Goal: Transaction & Acquisition: Download file/media

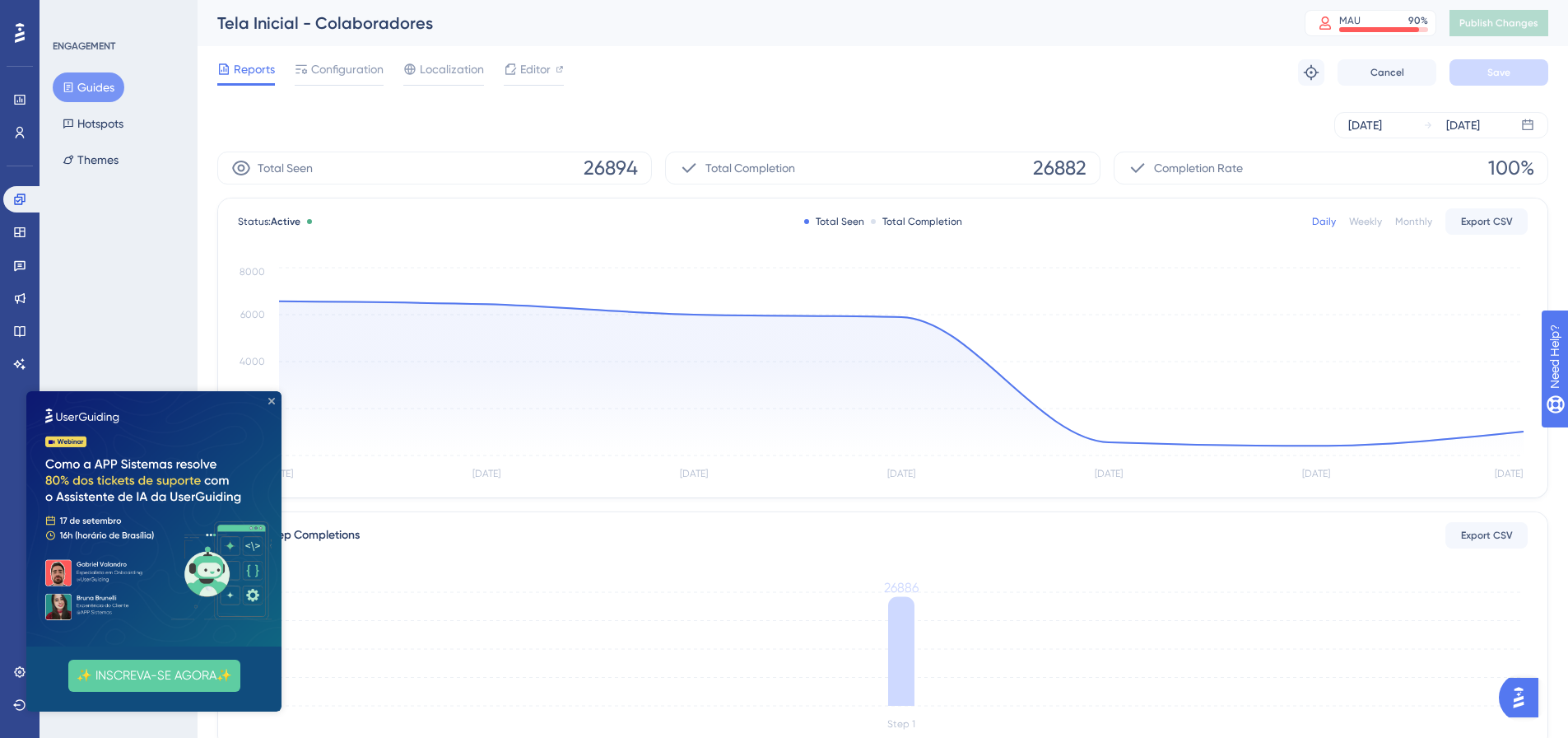
click at [271, 402] on icon "Close Preview" at bounding box center [271, 400] width 6 height 6
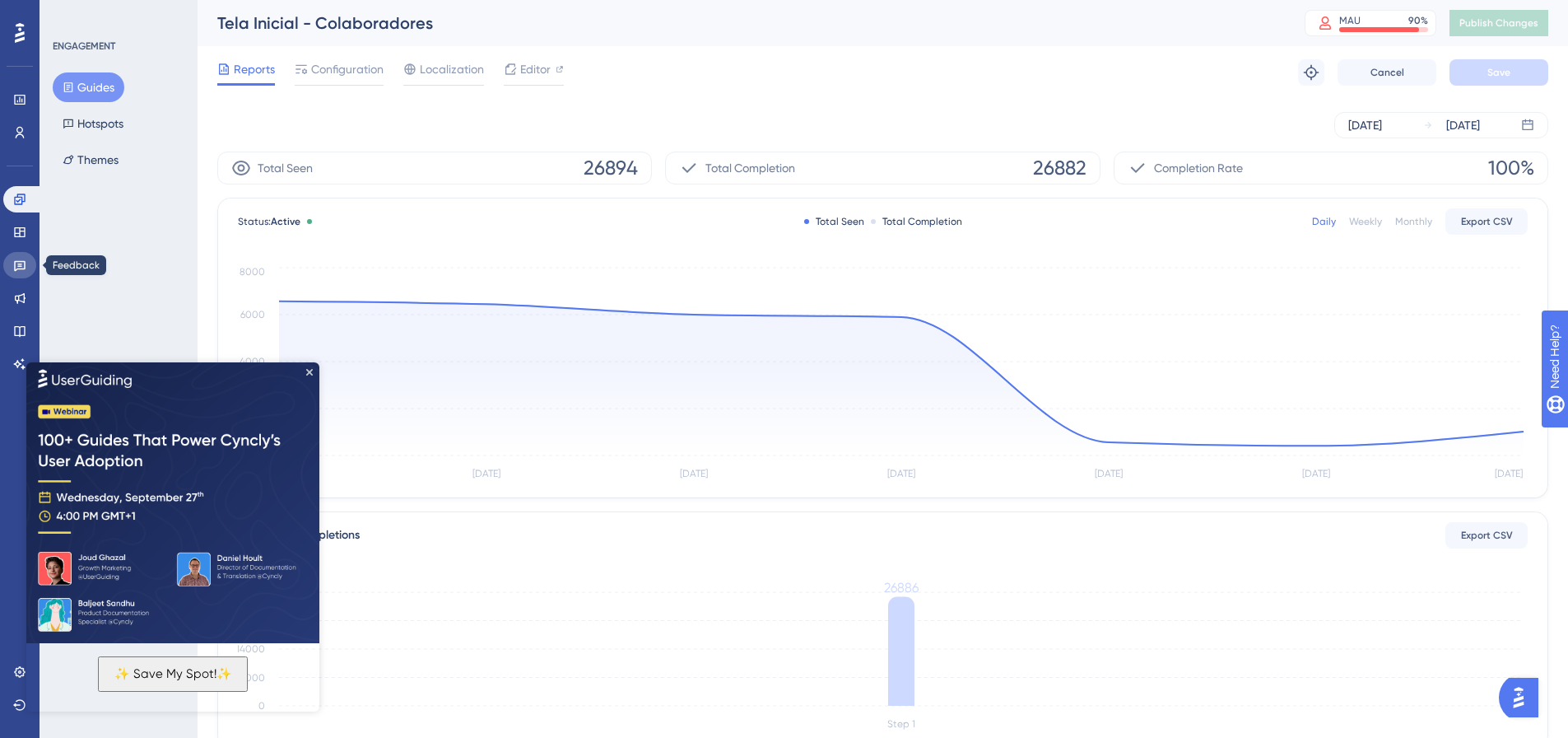
click at [19, 274] on link at bounding box center [20, 265] width 33 height 26
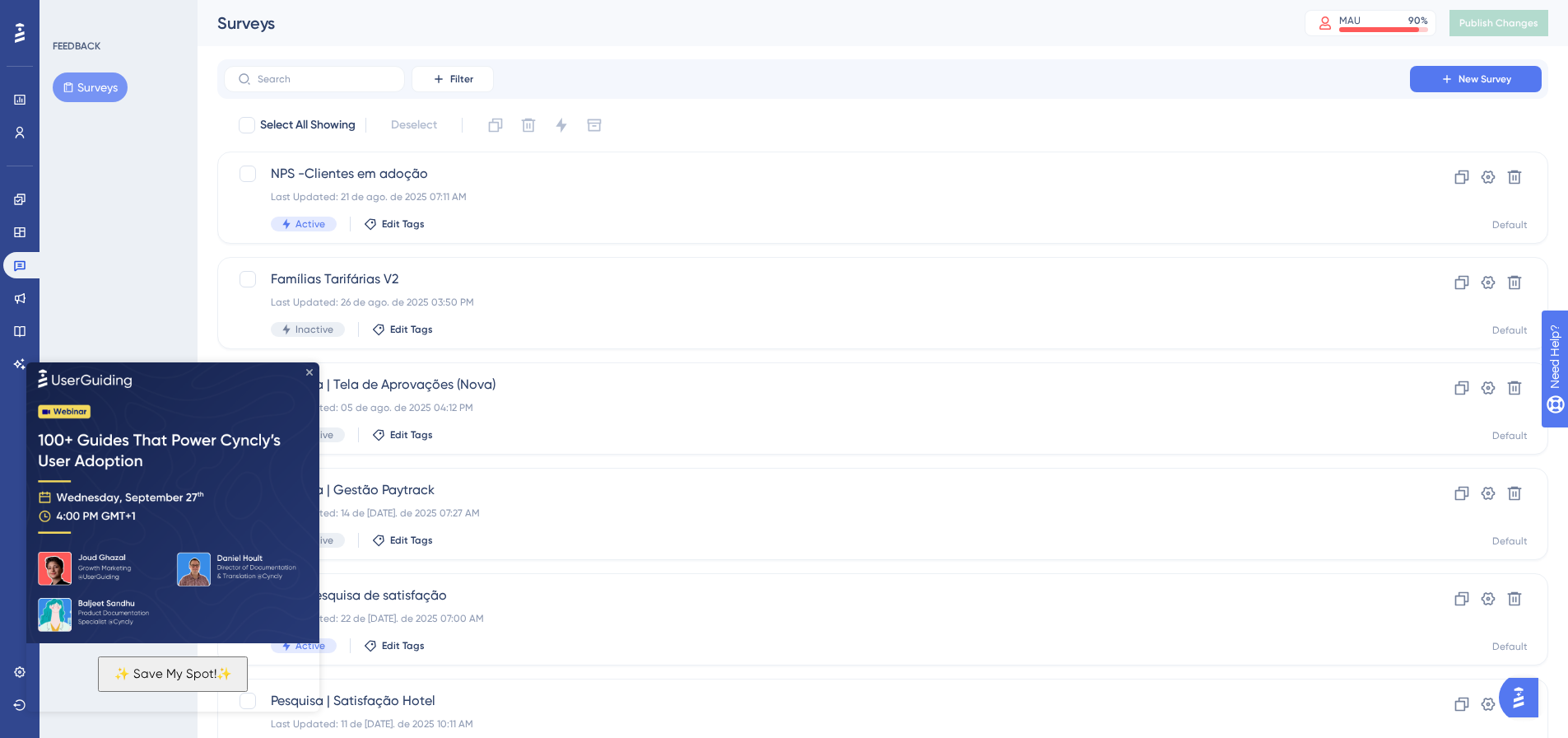
click at [310, 371] on icon "Close Preview" at bounding box center [309, 371] width 6 height 6
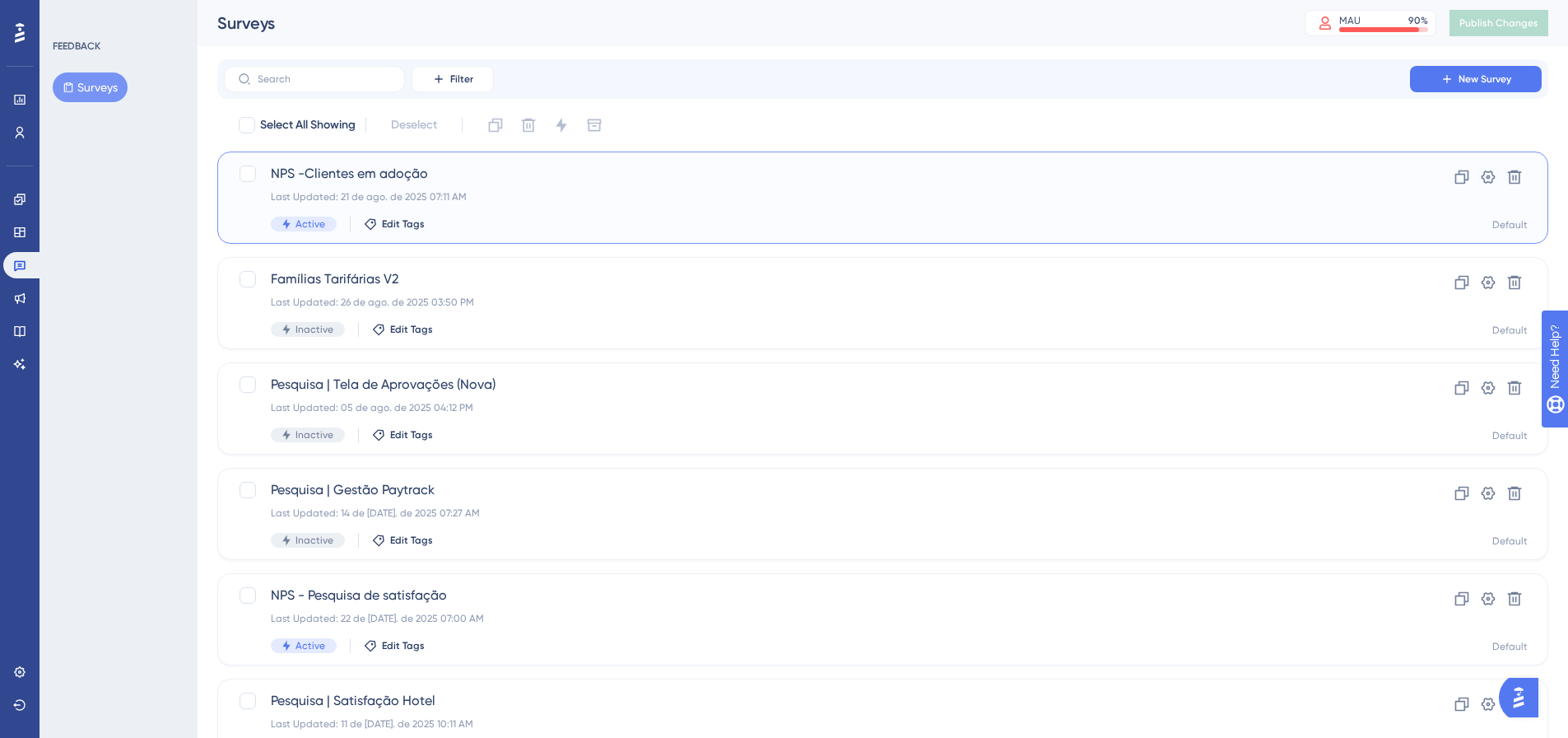
click at [556, 215] on div "NPS -Clientes em adoção Last Updated: 21 de ago. de 2025 07:11 AM Active Edit T…" at bounding box center [817, 198] width 1092 height 68
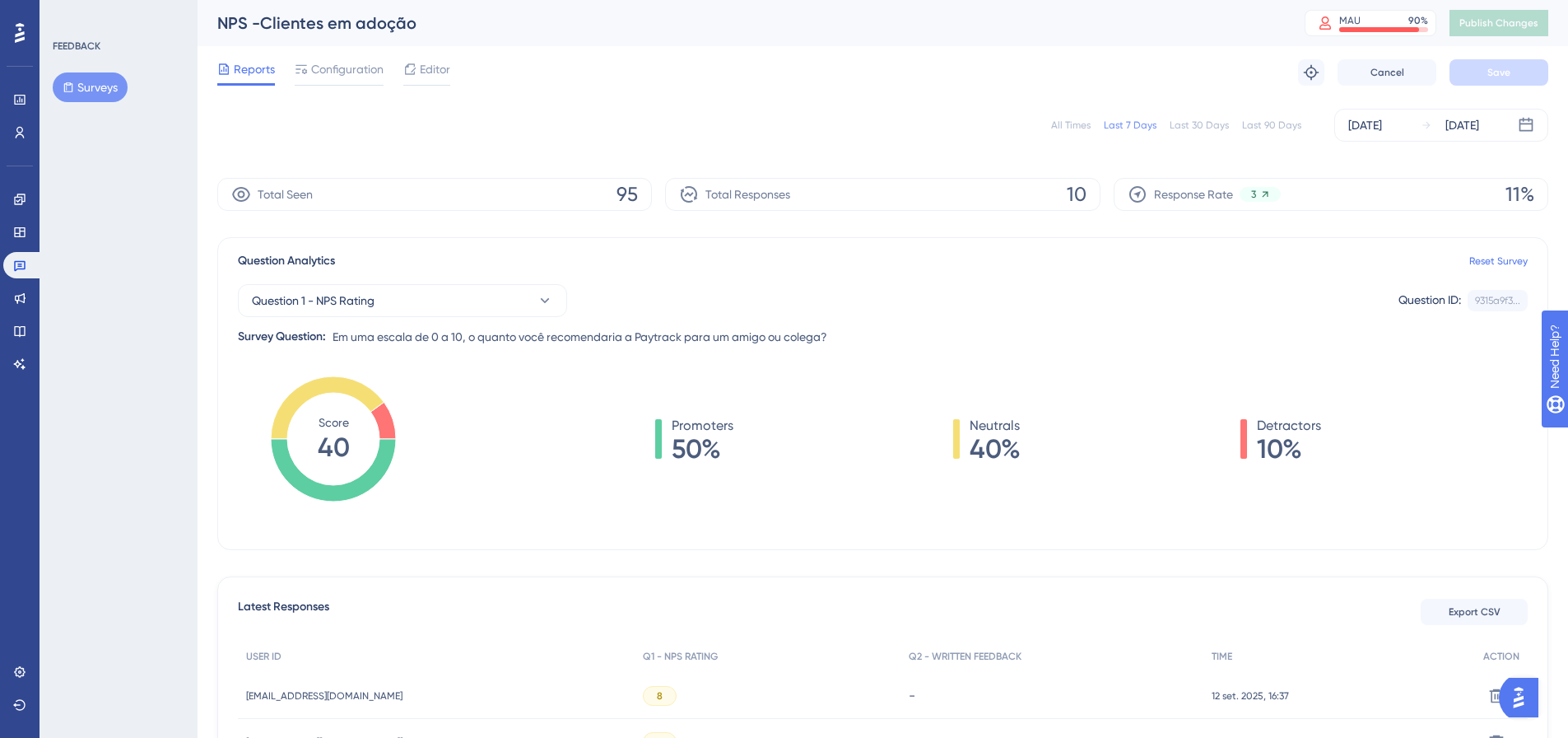
click at [1074, 126] on div "All Times" at bounding box center [1070, 125] width 39 height 13
click at [1382, 128] on div "Aug 13 2025" at bounding box center [1365, 125] width 34 height 20
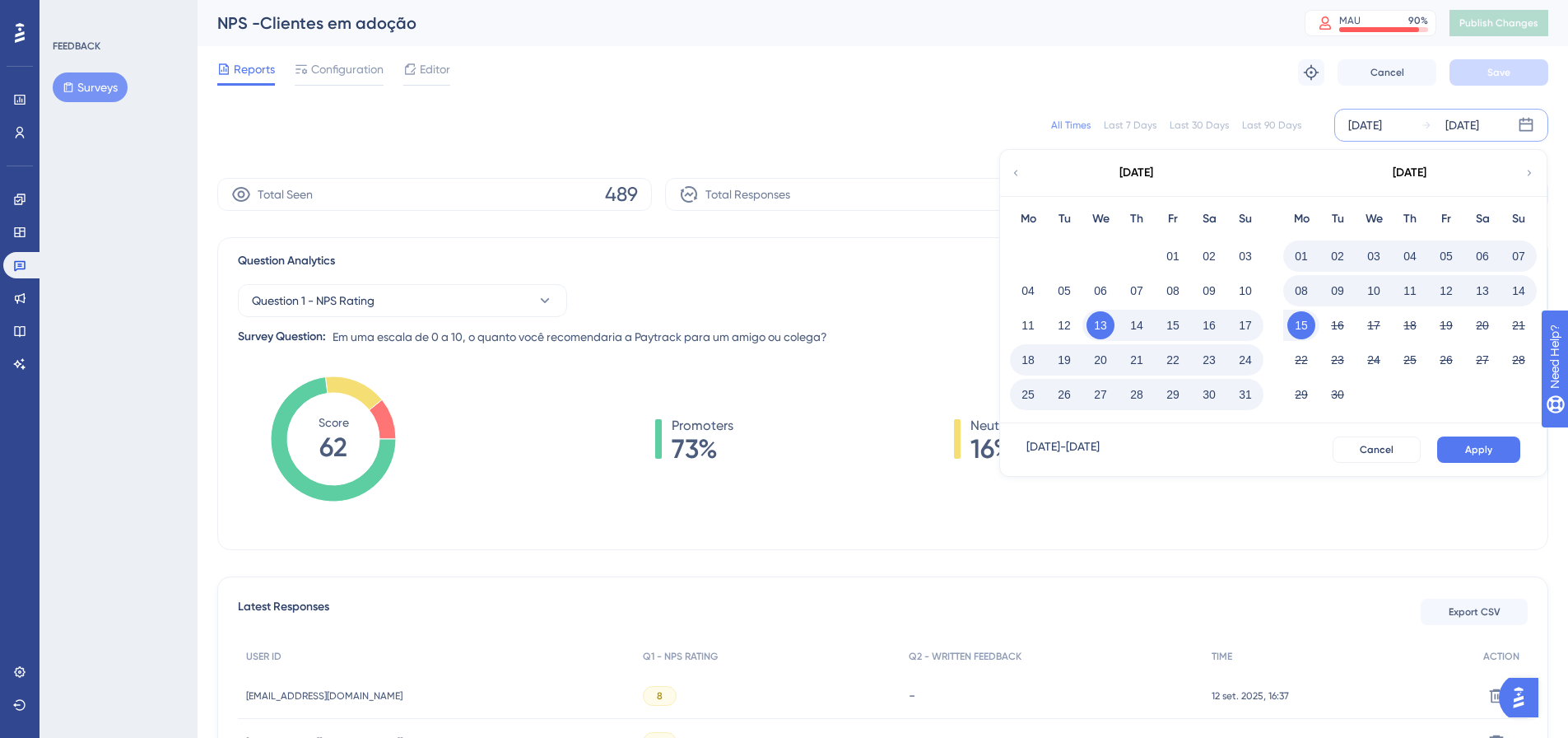
click at [1304, 257] on button "01" at bounding box center [1301, 255] width 28 height 28
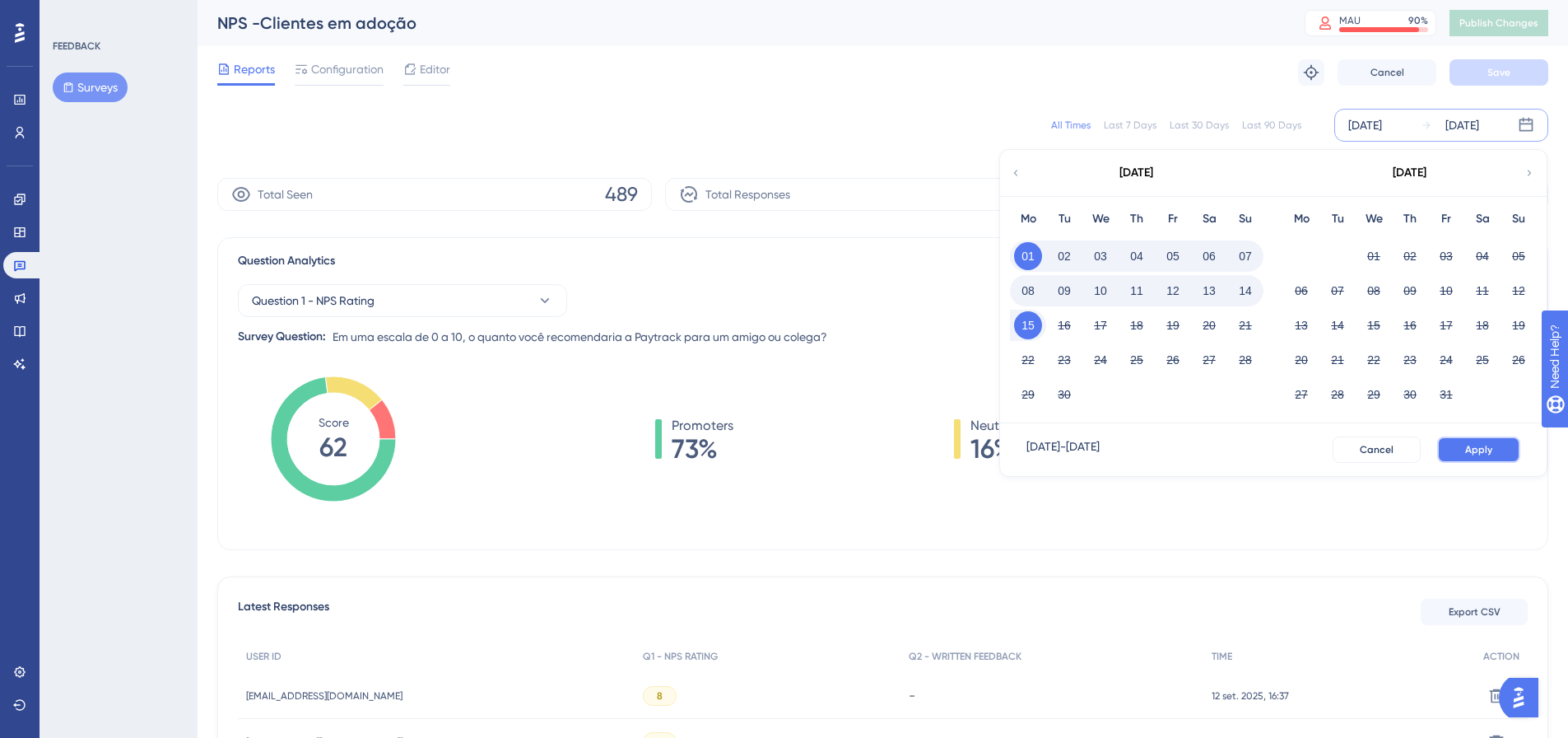
click at [1460, 447] on button "Apply" at bounding box center [1479, 450] width 83 height 26
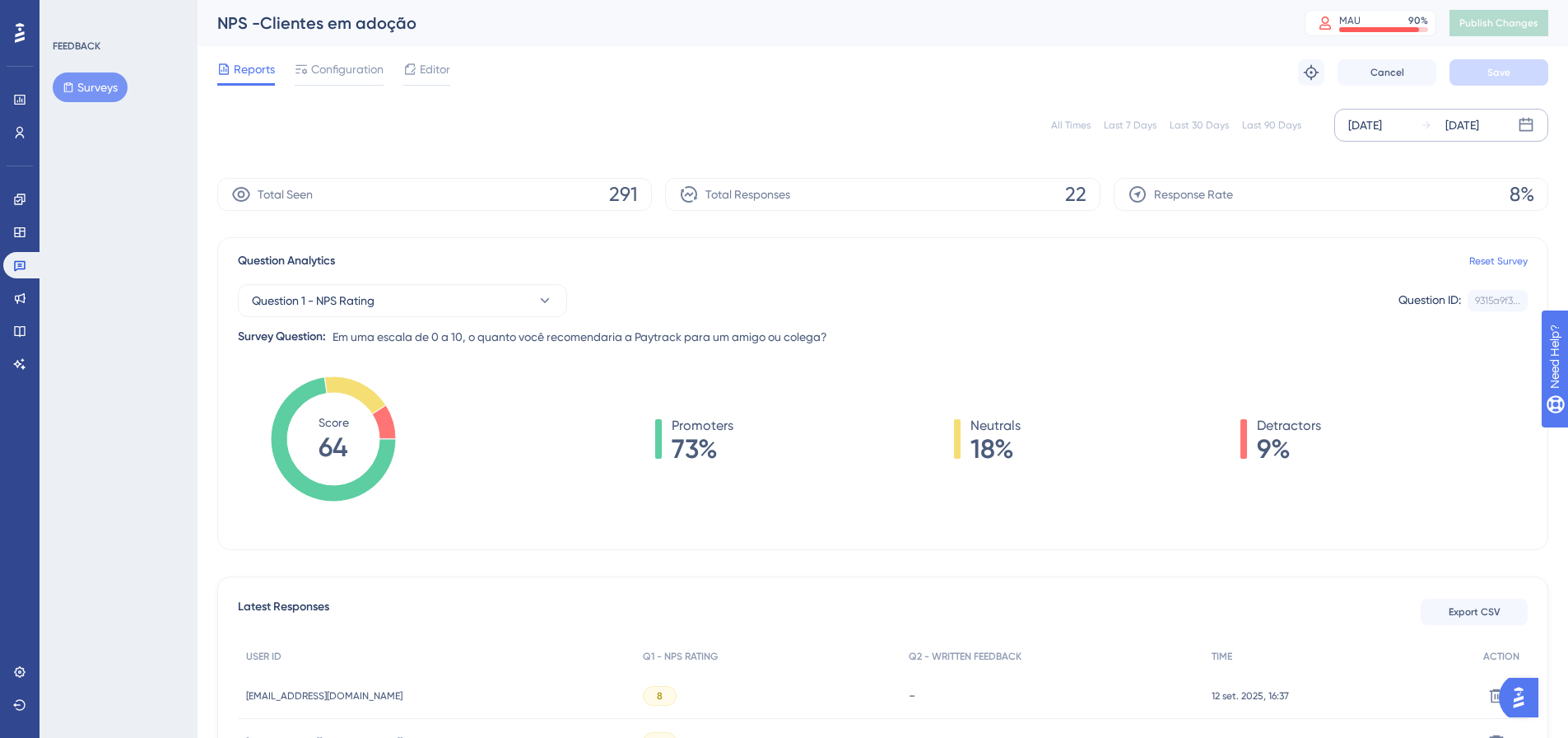
click at [1077, 122] on div "All Times" at bounding box center [1070, 125] width 39 height 13
click at [1382, 123] on div "Aug 13 2025" at bounding box center [1365, 125] width 34 height 20
click at [1085, 119] on div "All Times" at bounding box center [1070, 125] width 39 height 13
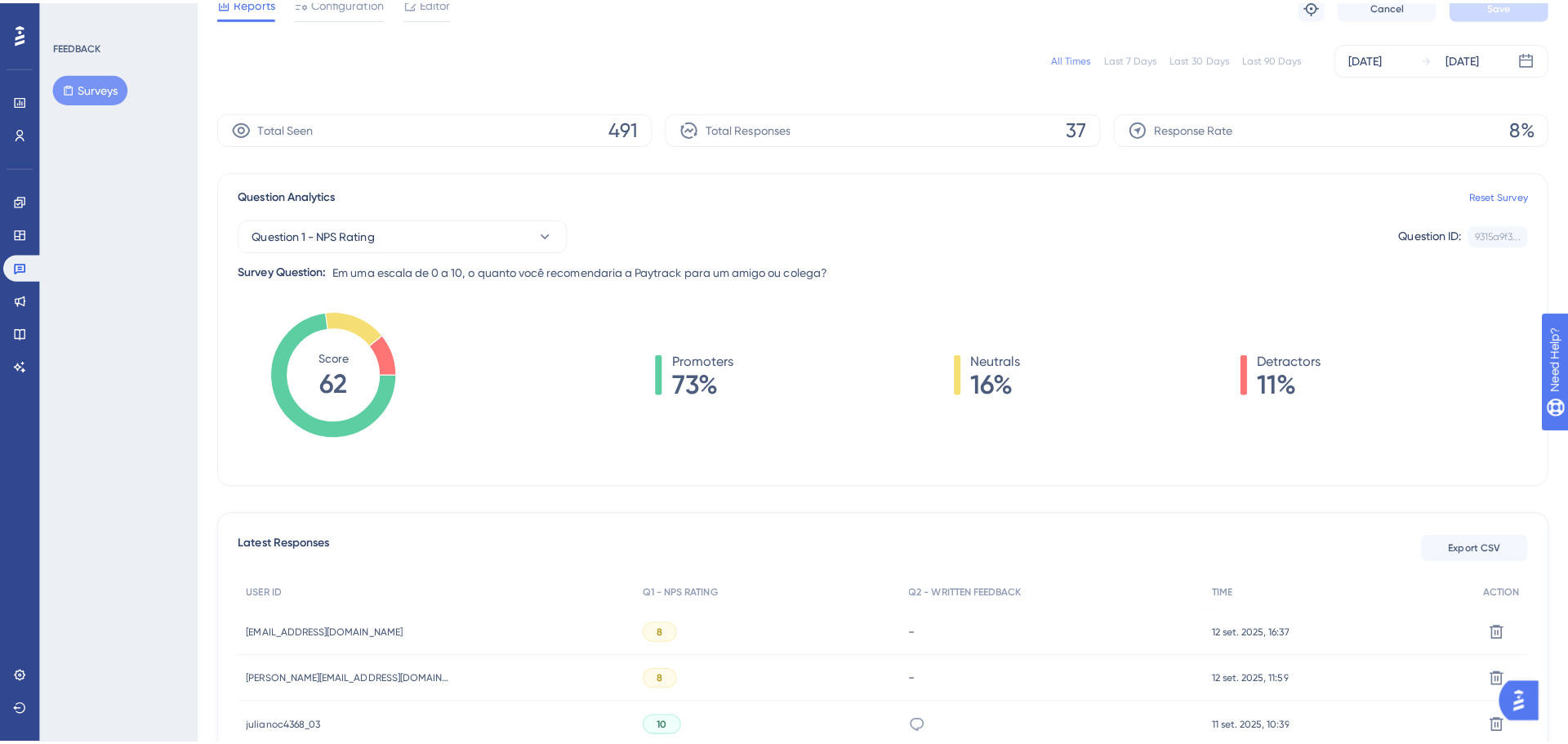
scroll to position [164, 0]
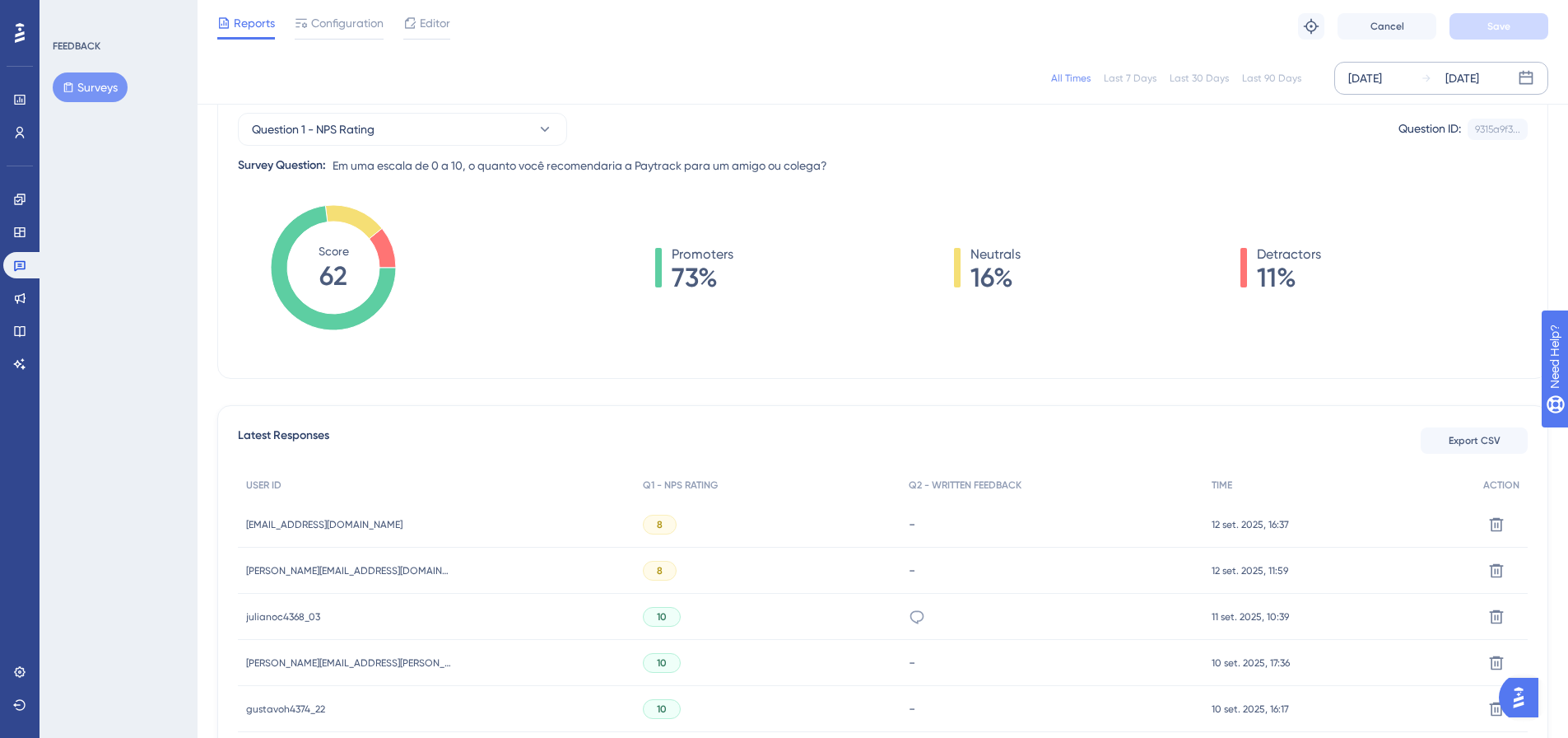
click at [1382, 78] on div "Aug 13 2025" at bounding box center [1365, 78] width 34 height 20
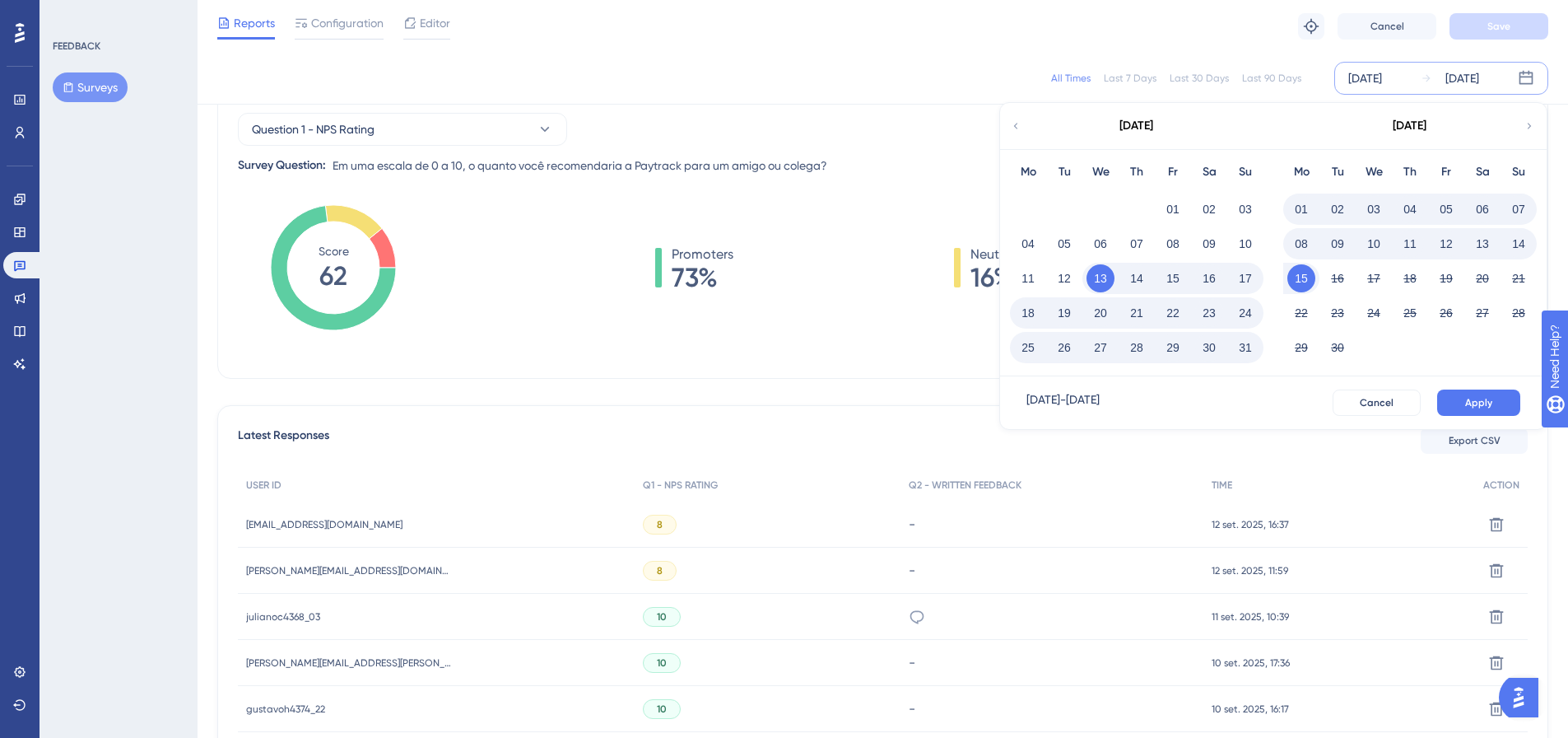
click at [1301, 453] on div "Latest Responses Export CSV" at bounding box center [882, 441] width 1290 height 30
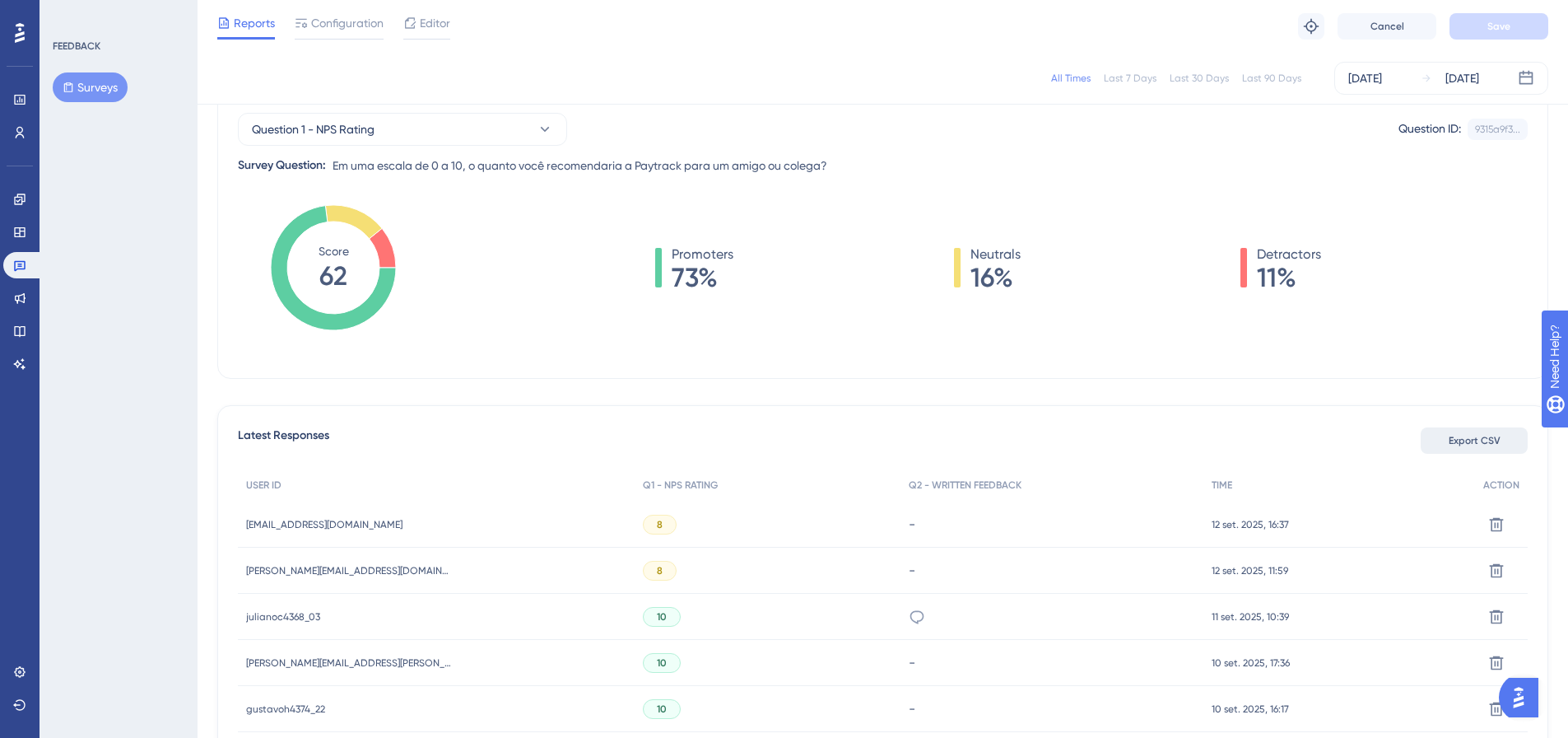
click at [1452, 440] on span "Export CSV" at bounding box center [1474, 441] width 52 height 13
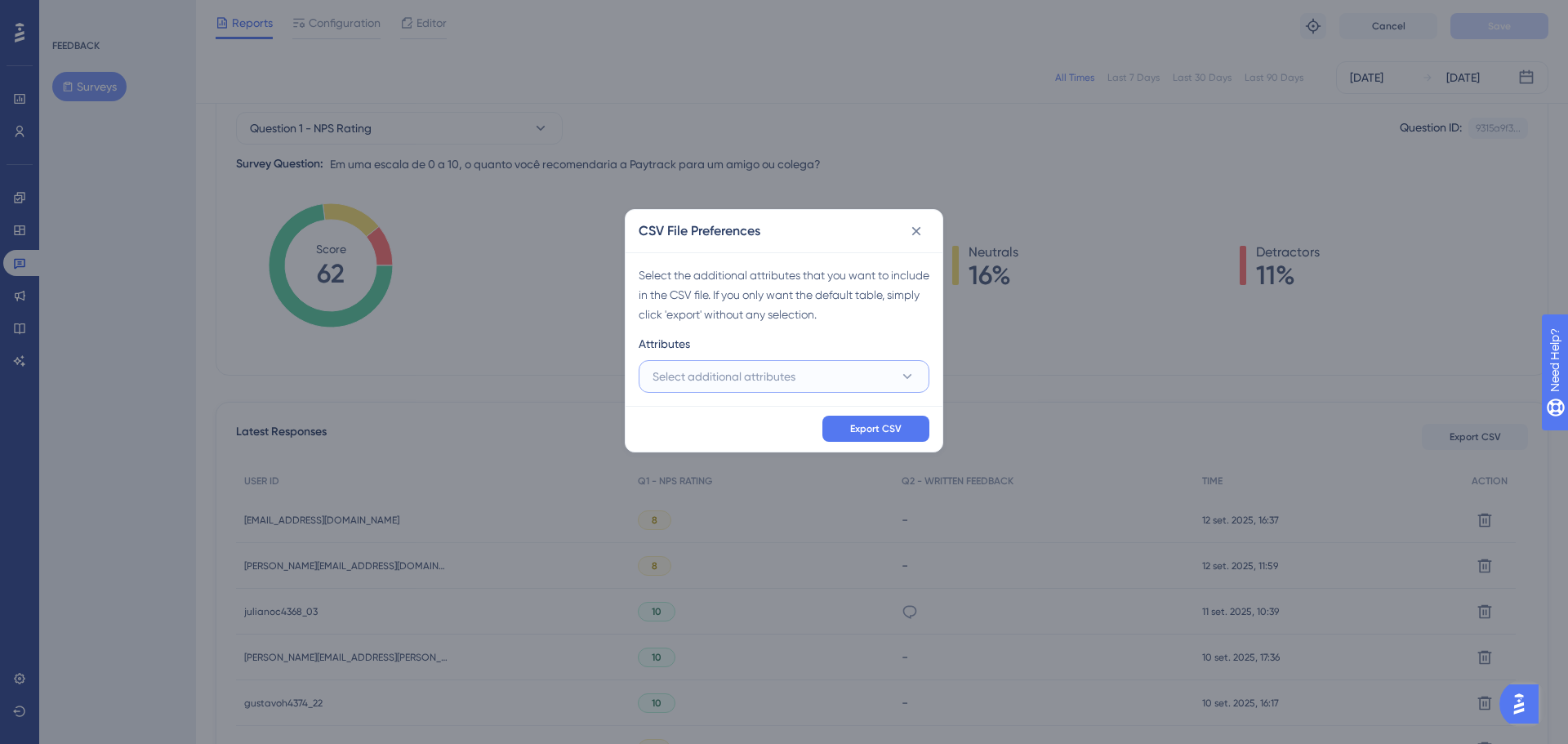
click at [779, 378] on span "Select additional attributes" at bounding box center [724, 376] width 143 height 20
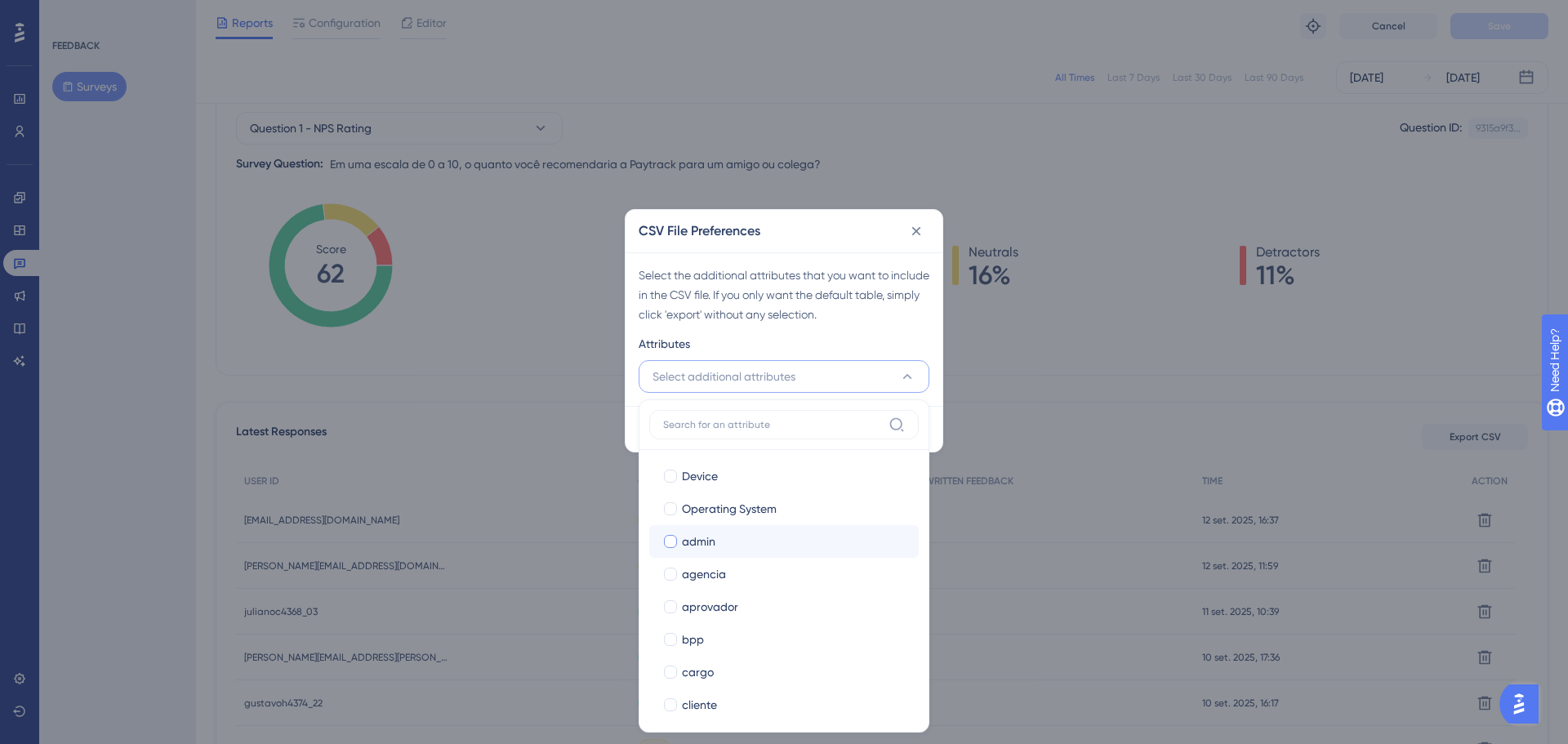
click at [712, 542] on span "admin" at bounding box center [698, 542] width 33 height 20
checkbox input "true"
click at [726, 609] on span "aprovador" at bounding box center [710, 607] width 56 height 20
checkbox input "true"
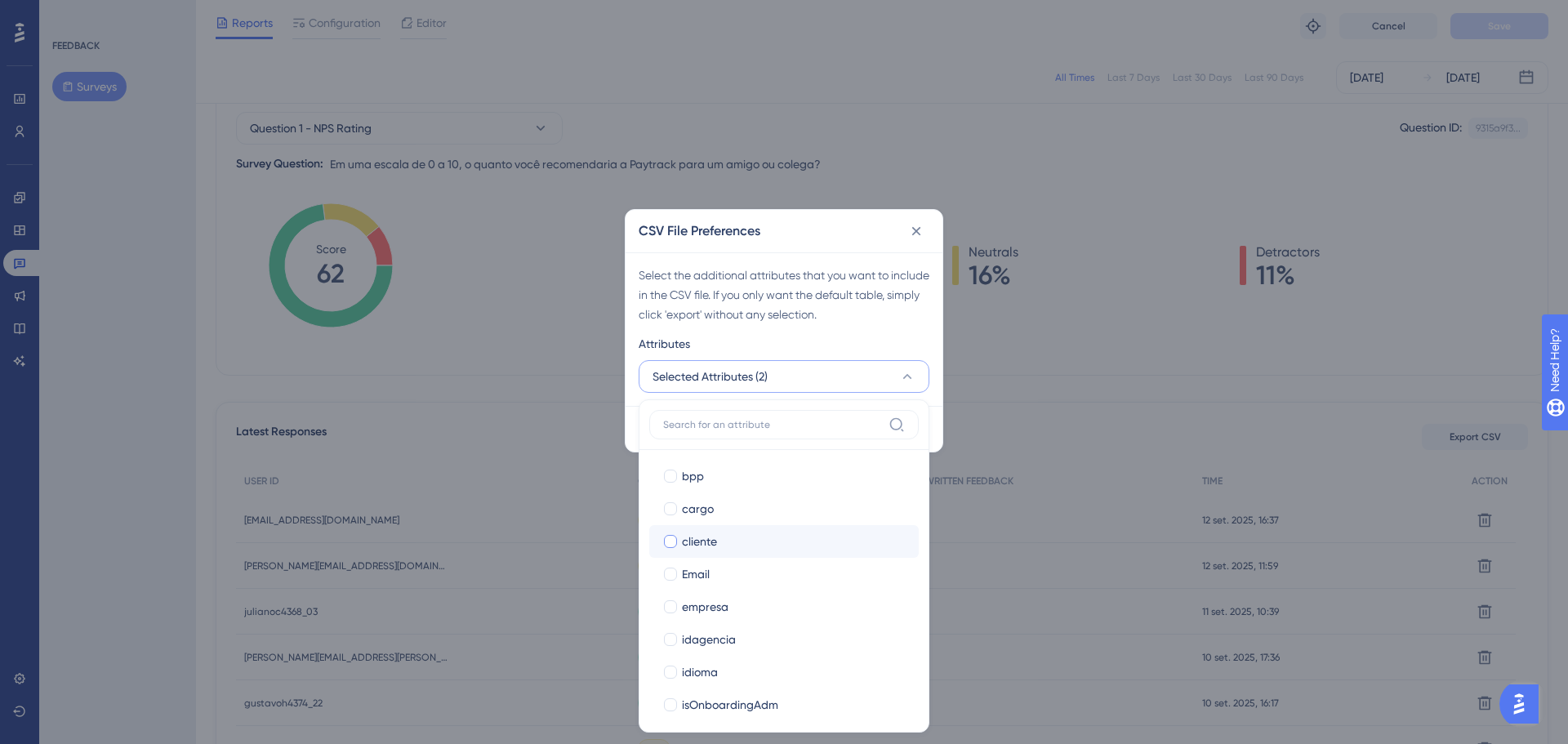
click at [736, 540] on div "cliente" at bounding box center [793, 542] width 223 height 20
checkbox input "true"
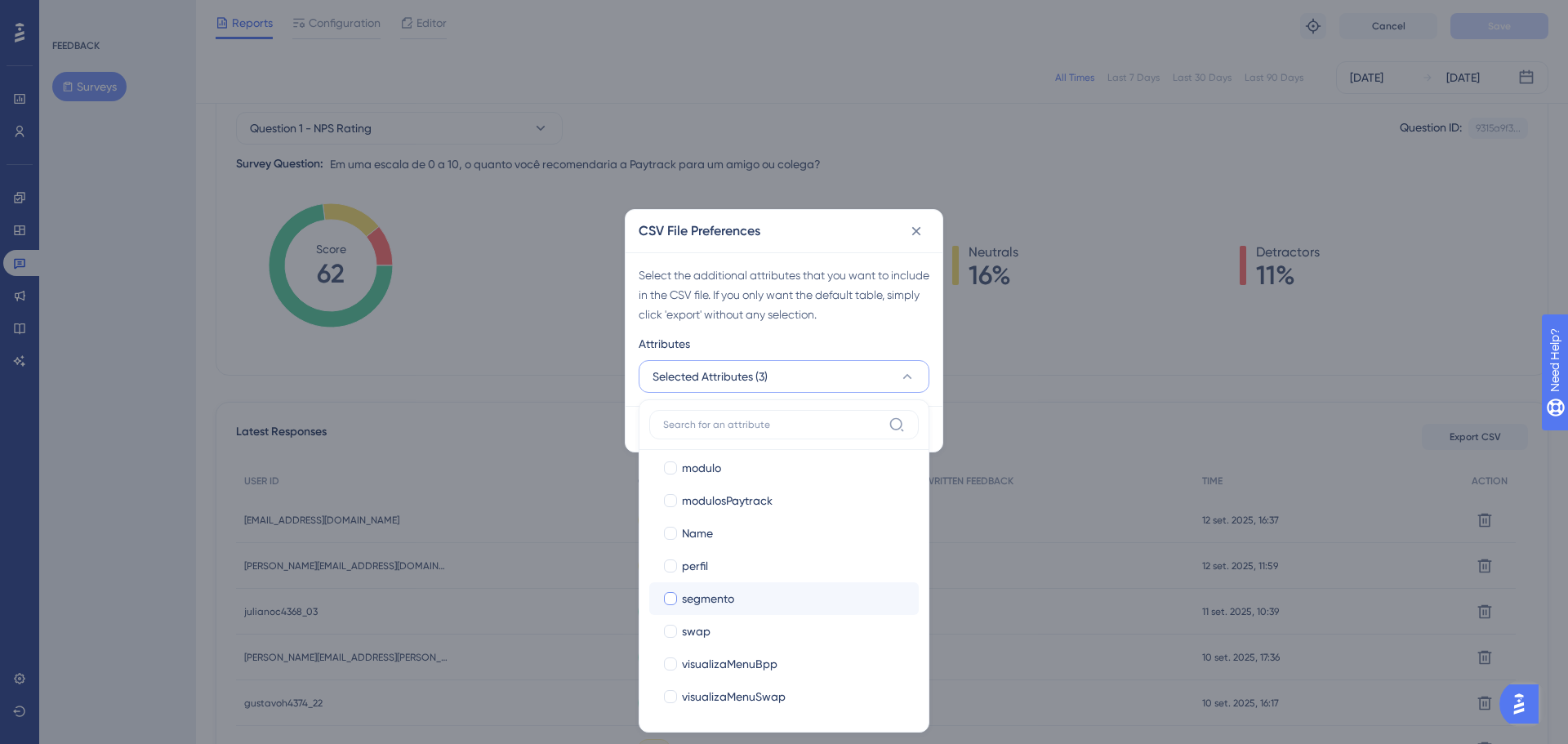
click at [729, 593] on span "segmento" at bounding box center [708, 598] width 52 height 20
checkbox input "true"
click at [746, 501] on span "modulosPaytrack" at bounding box center [727, 501] width 90 height 20
checkbox input "true"
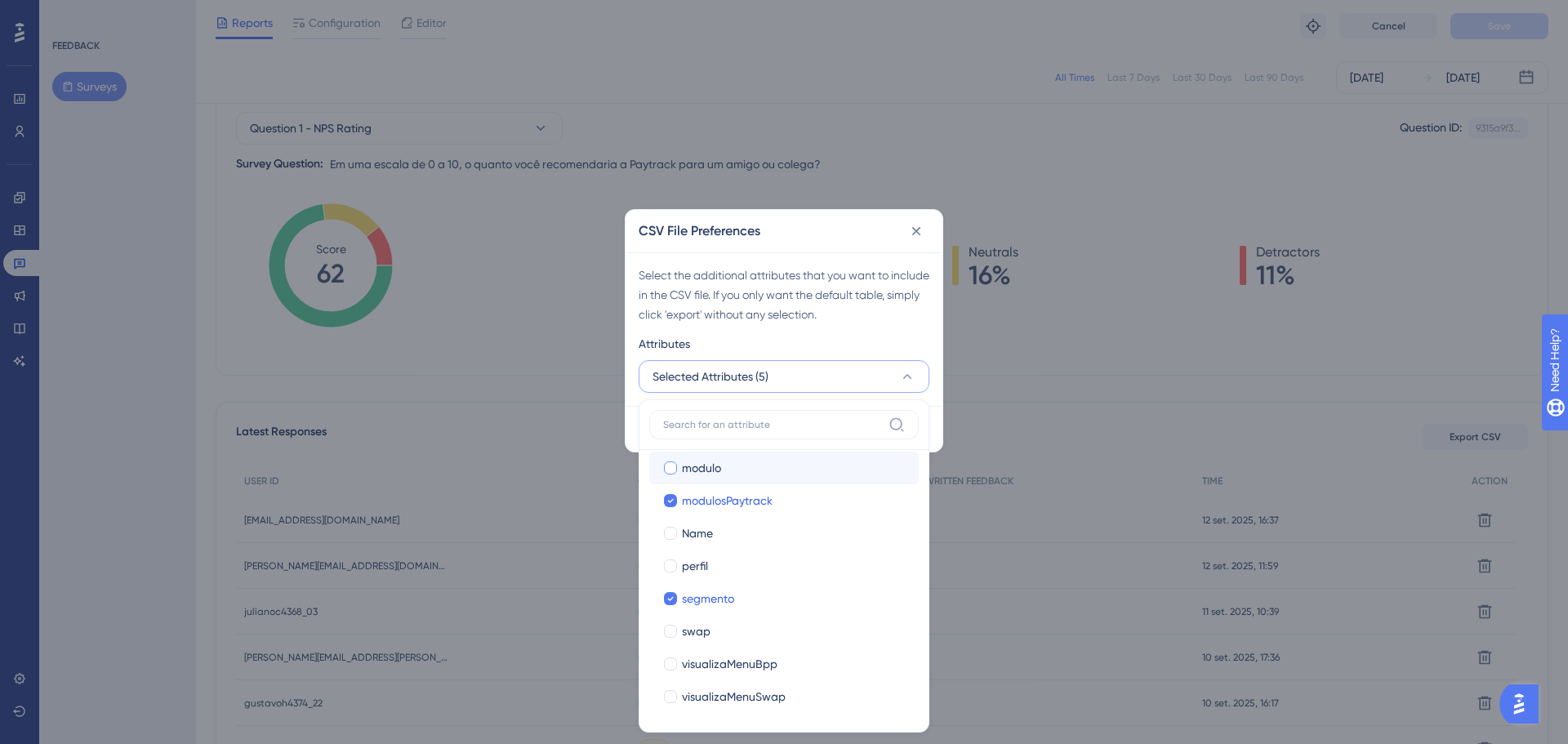
click at [698, 474] on span "modulo" at bounding box center [701, 468] width 39 height 20
checkbox input "true"
click at [882, 330] on div "Select the additional attributes that you want to include in the CSV file. If y…" at bounding box center [784, 329] width 316 height 154
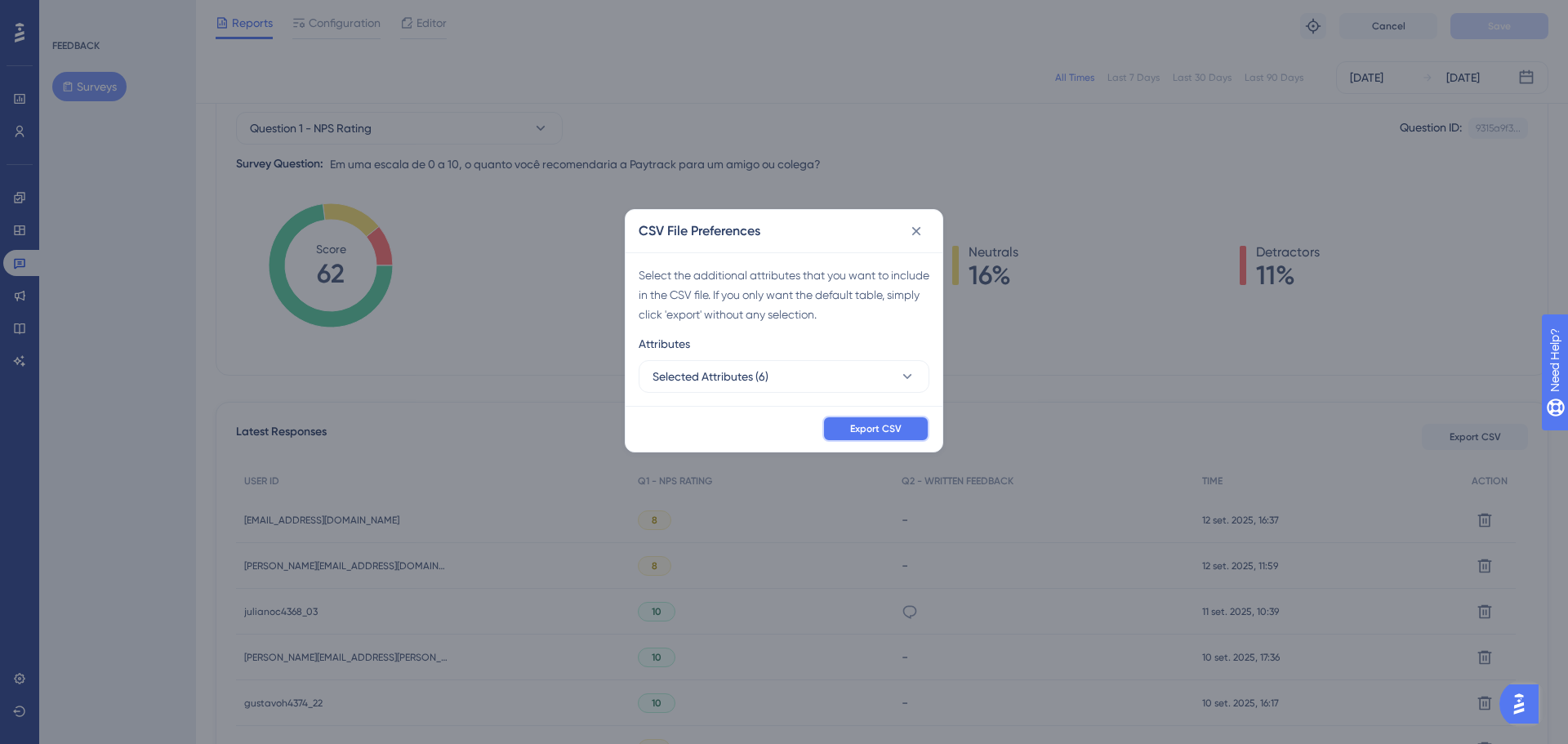
click at [875, 422] on span "Export CSV" at bounding box center [875, 429] width 52 height 13
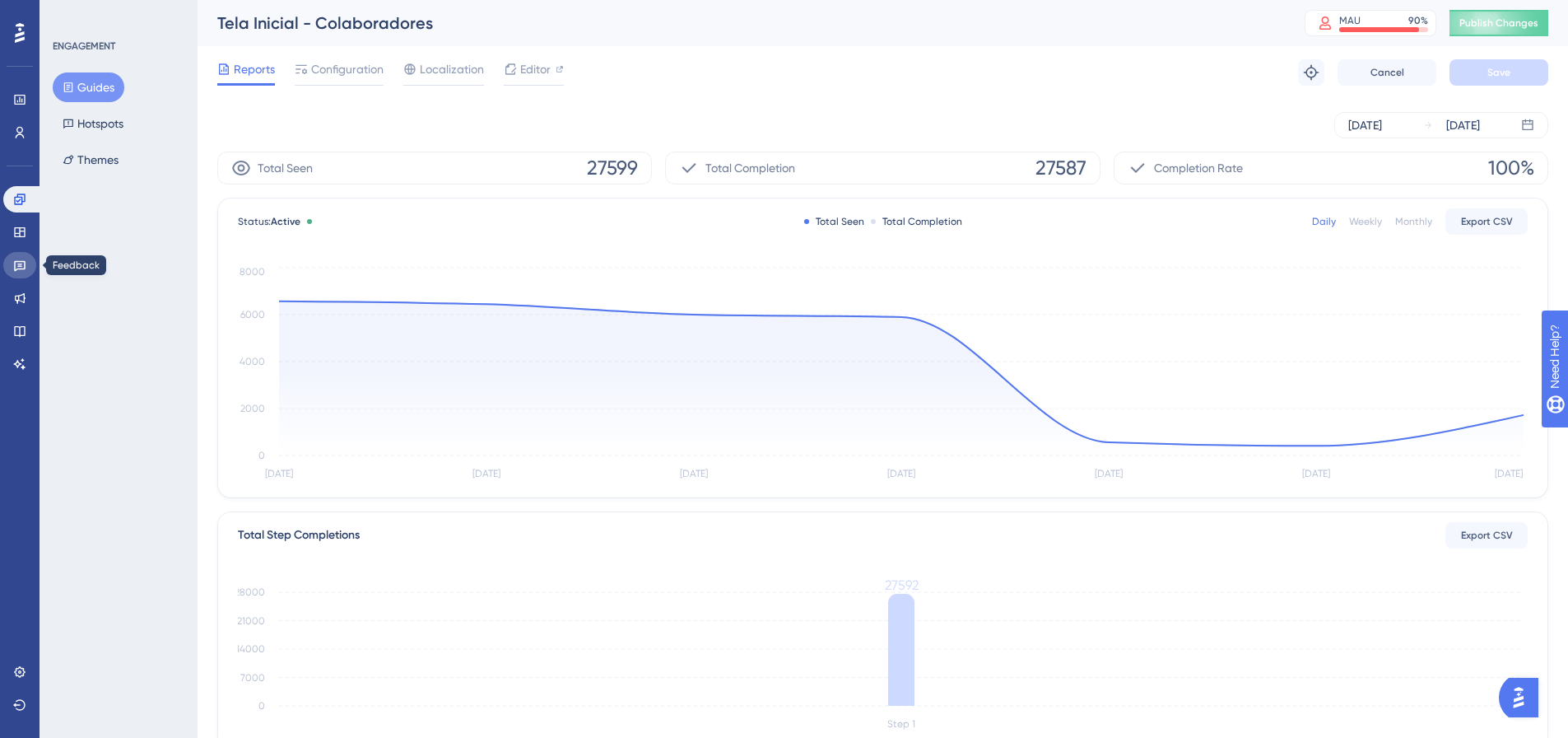
click at [21, 272] on link at bounding box center [20, 265] width 33 height 26
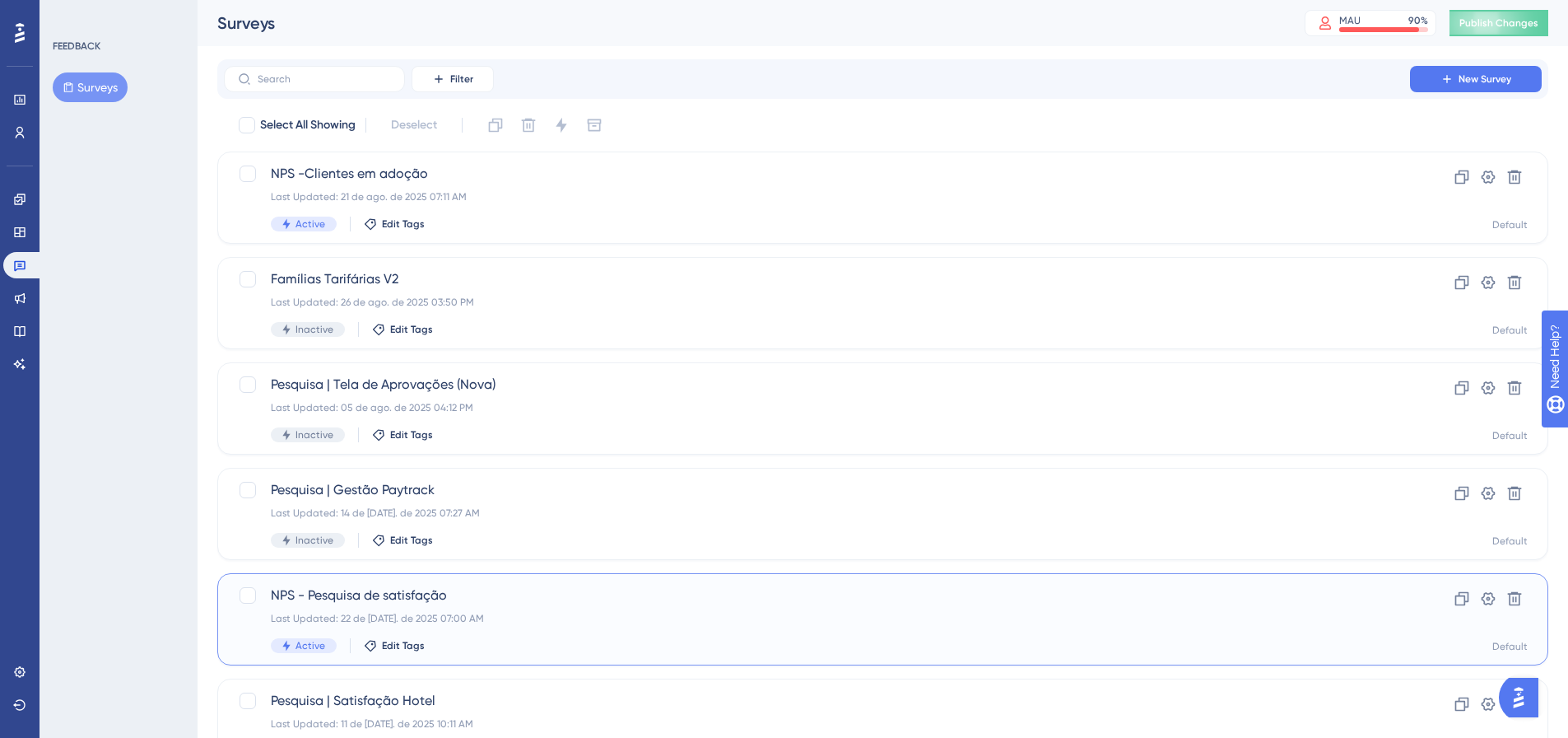
click at [599, 596] on span "NPS - Pesquisa de satisfação" at bounding box center [817, 596] width 1092 height 20
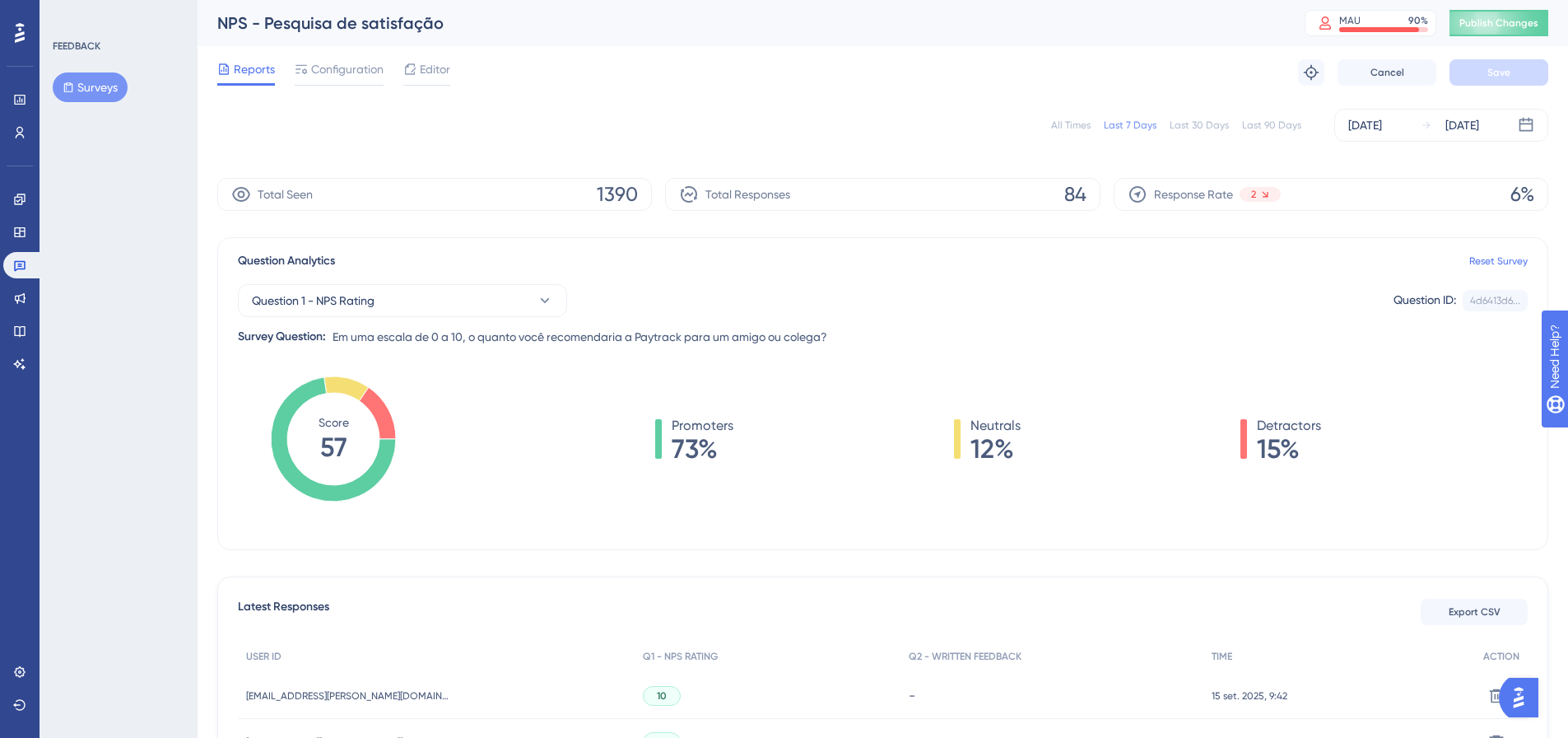
click at [1084, 123] on div "All Times" at bounding box center [1070, 125] width 39 height 13
click at [1429, 131] on div "[DATE]" at bounding box center [1450, 125] width 58 height 20
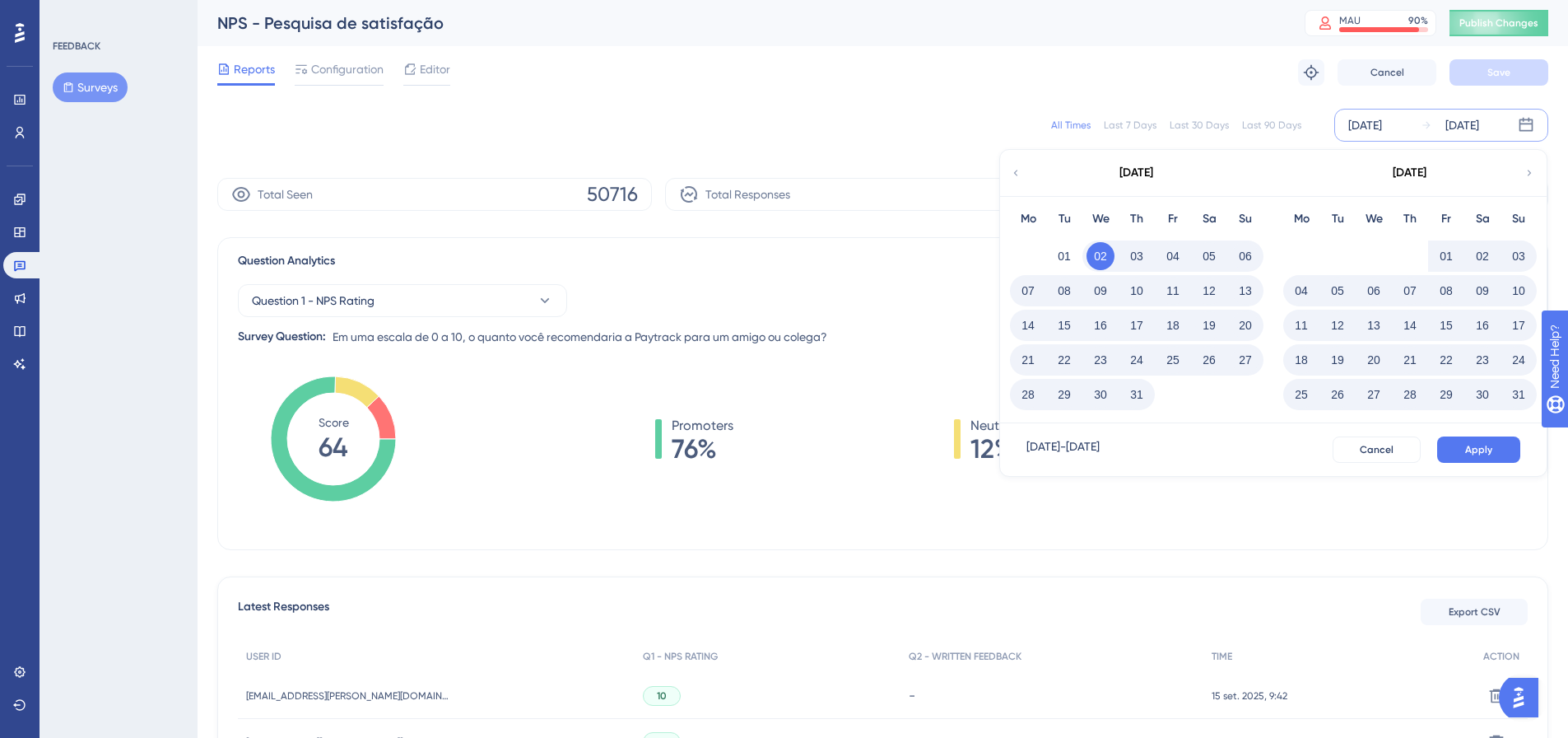
click at [920, 44] on div "NPS - Pesquisa de satisfação MAU 90 % Click to see add-on and upgrade options P…" at bounding box center [883, 23] width 1371 height 47
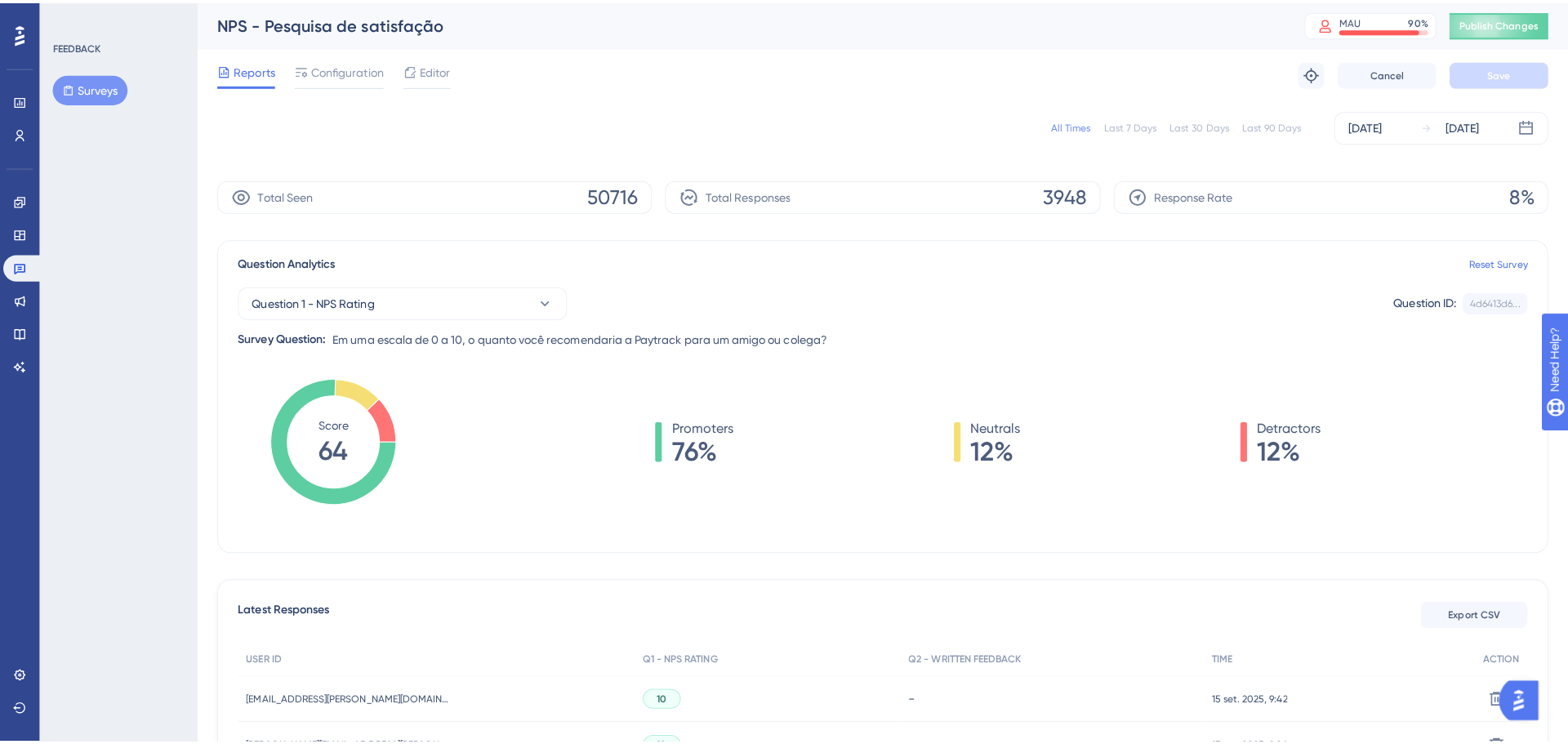
scroll to position [164, 0]
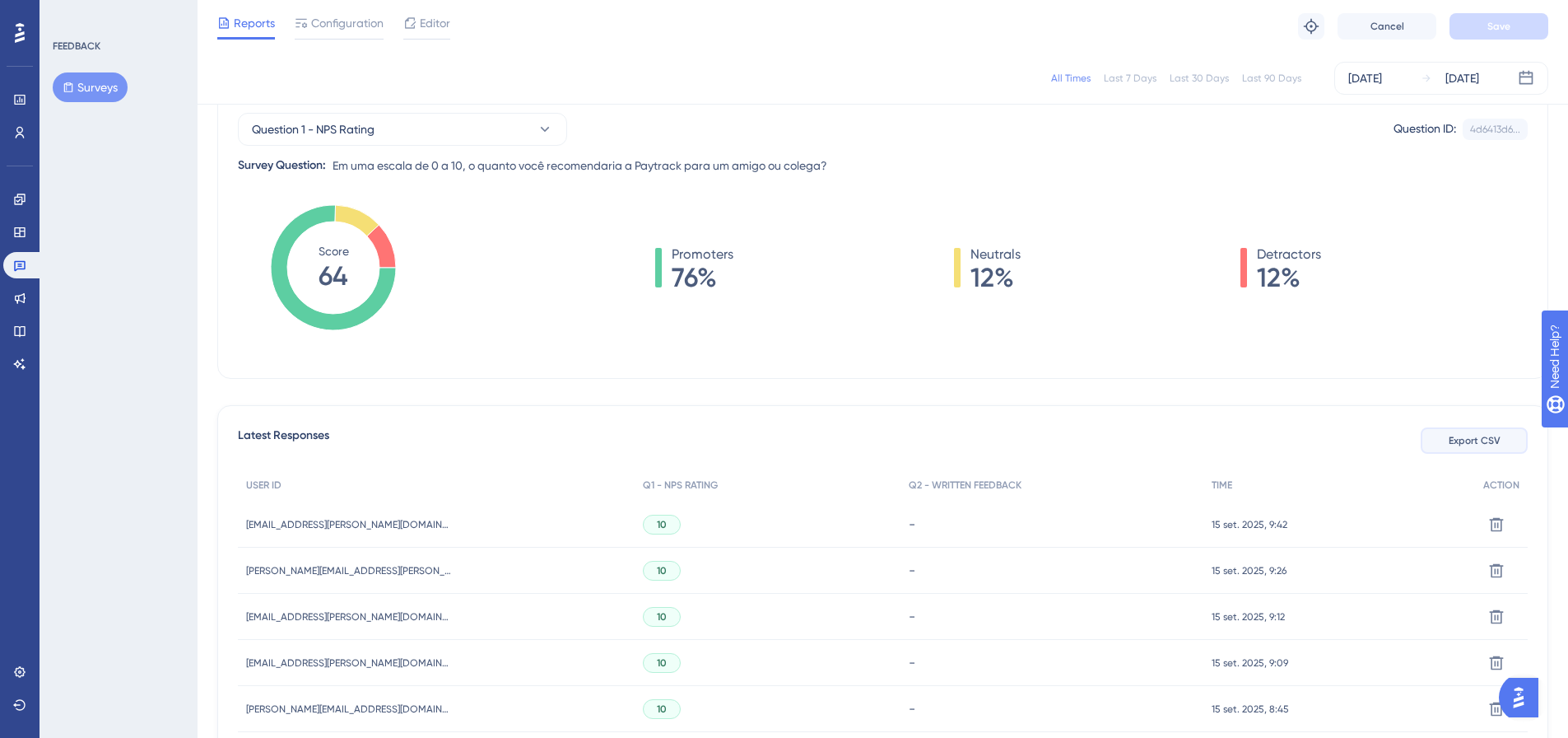
click at [1469, 438] on span "Export CSV" at bounding box center [1474, 441] width 52 height 13
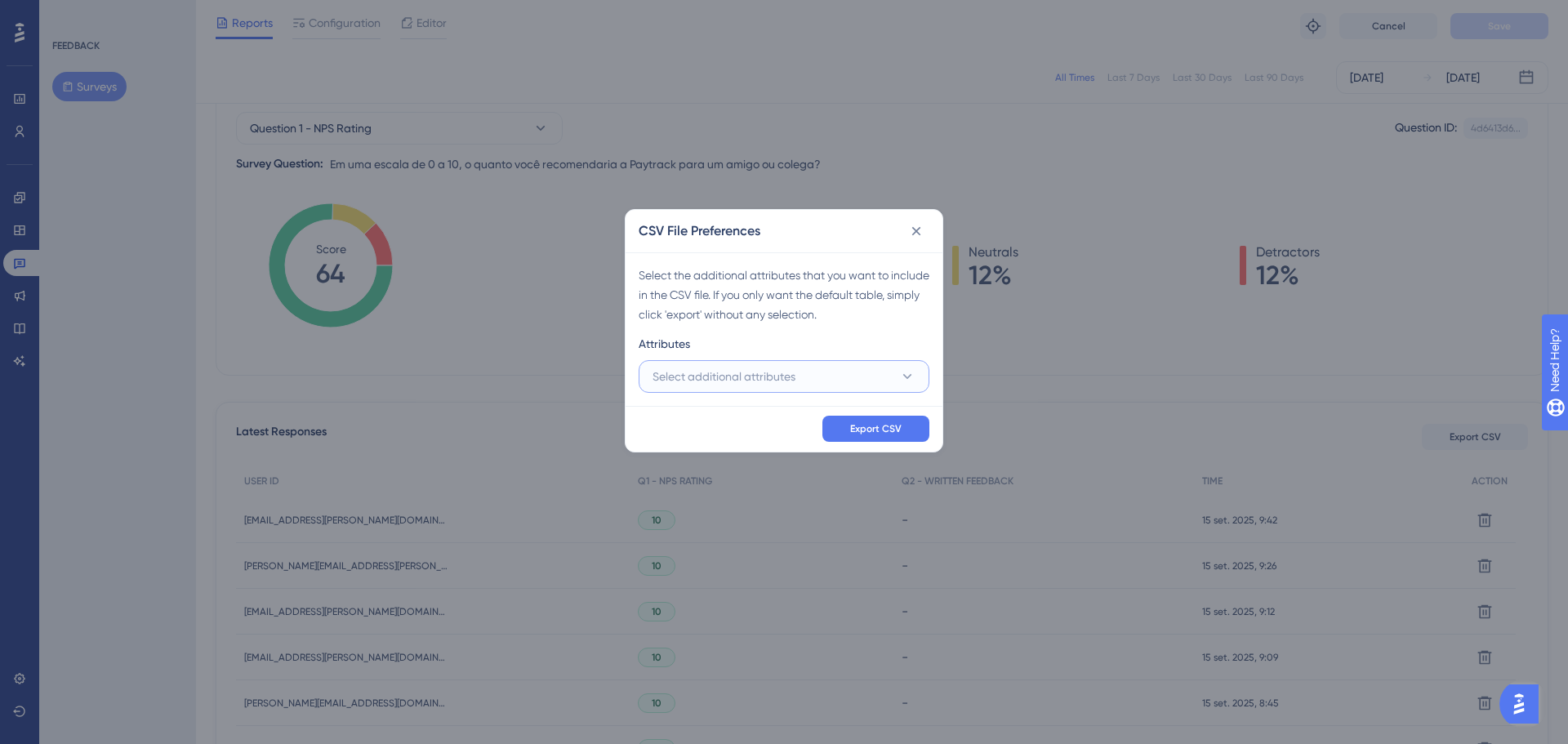
click at [718, 381] on span "Select additional attributes" at bounding box center [724, 376] width 143 height 20
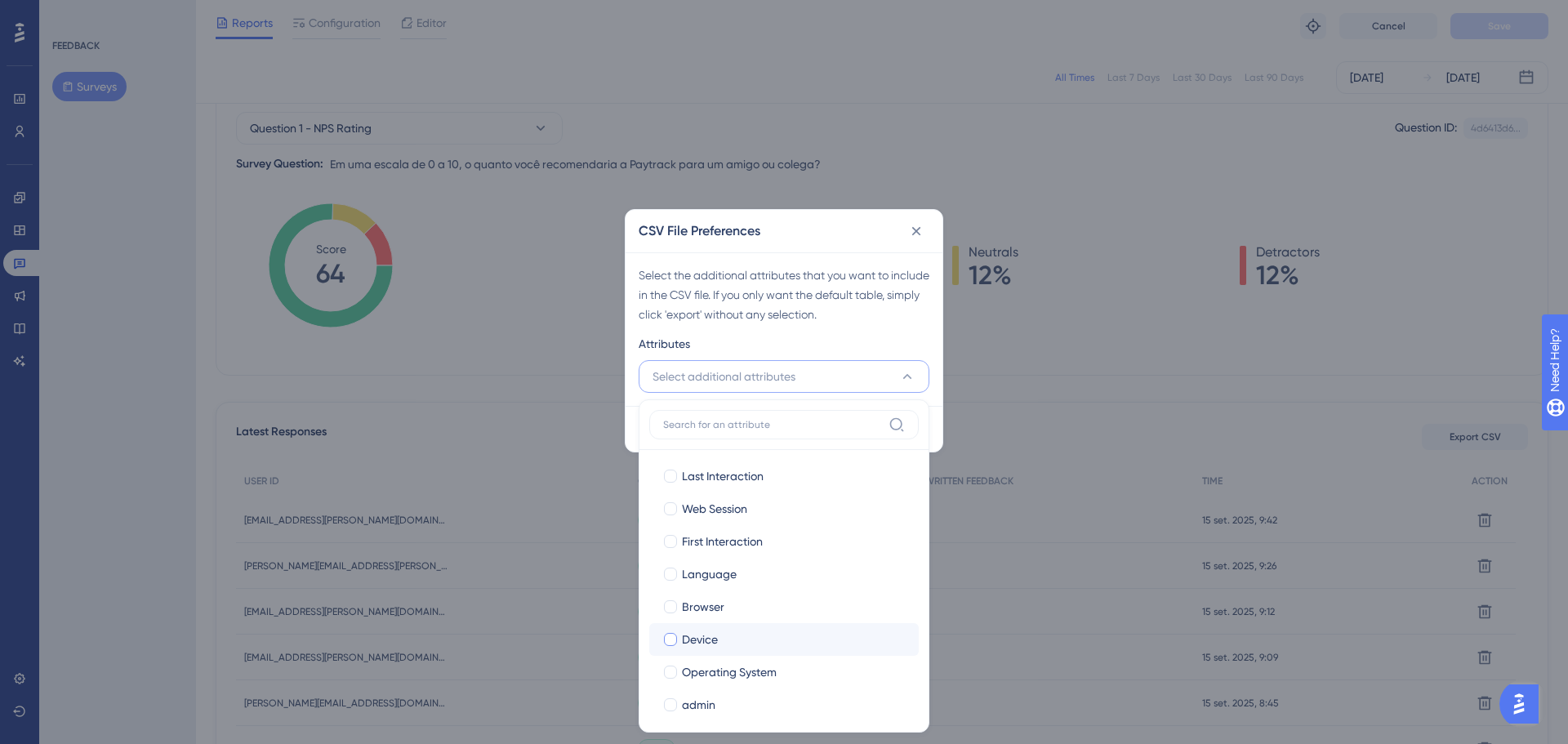
scroll to position [81, 0]
click at [697, 621] on span "admin" at bounding box center [698, 623] width 33 height 20
checkbox input "true"
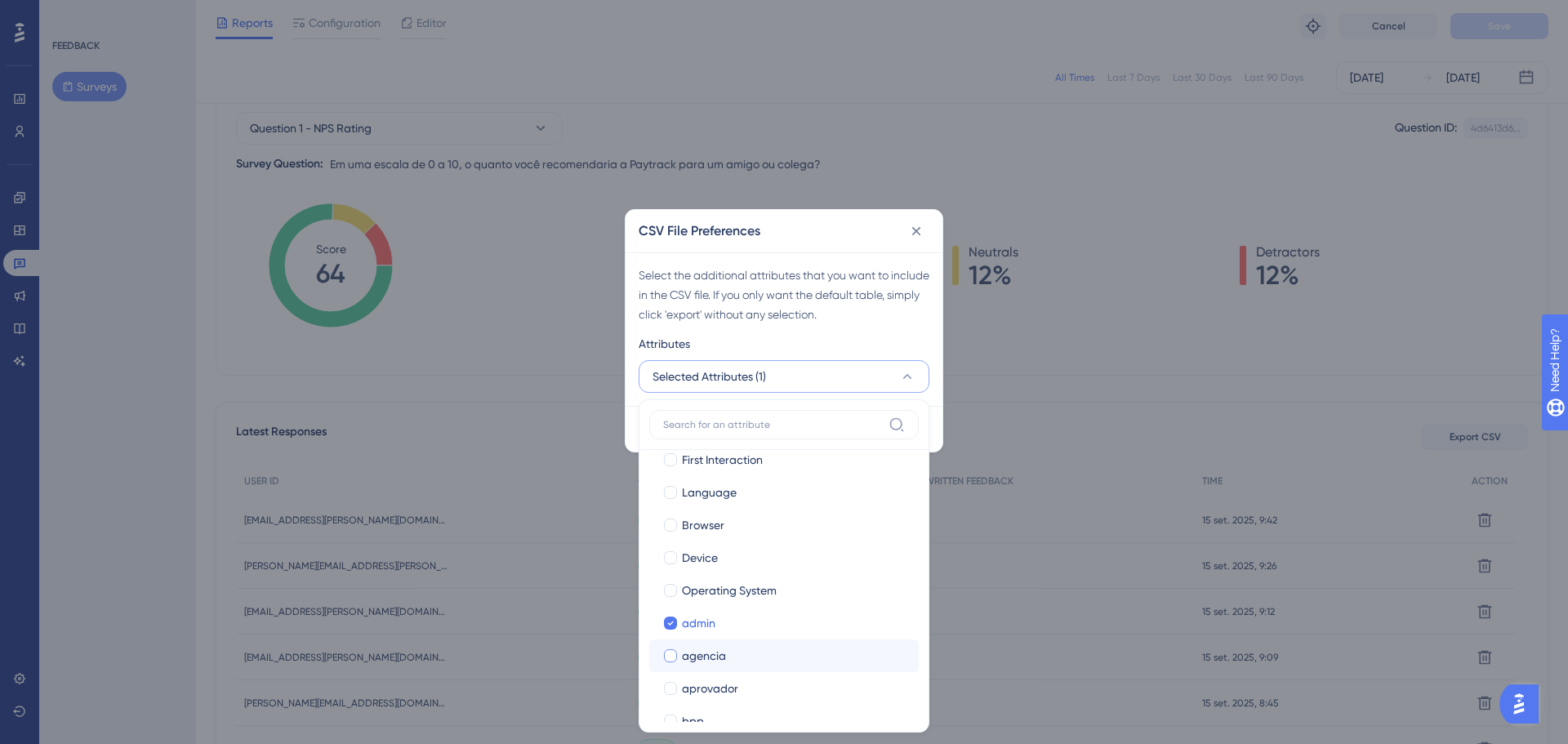
click at [700, 648] on span "agencia" at bounding box center [704, 655] width 44 height 20
checkbox input "true"
drag, startPoint x: 725, startPoint y: 526, endPoint x: 711, endPoint y: 515, distance: 17.8
click at [725, 526] on span "aprovador" at bounding box center [710, 525] width 56 height 20
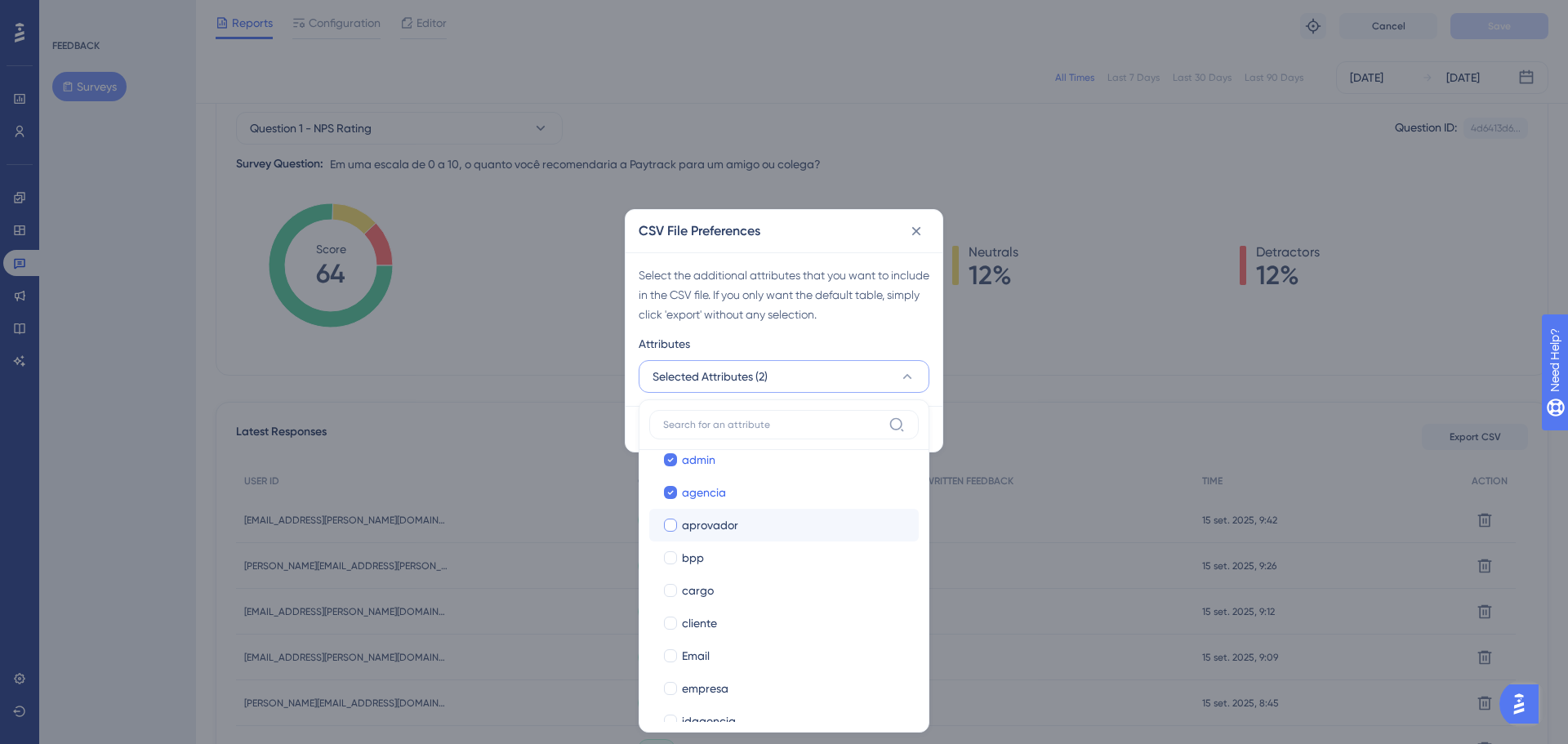
checkbox input "true"
click at [687, 496] on span "agencia" at bounding box center [704, 493] width 44 height 20
checkbox input "false"
click at [674, 625] on div at bounding box center [670, 623] width 13 height 13
checkbox input "true"
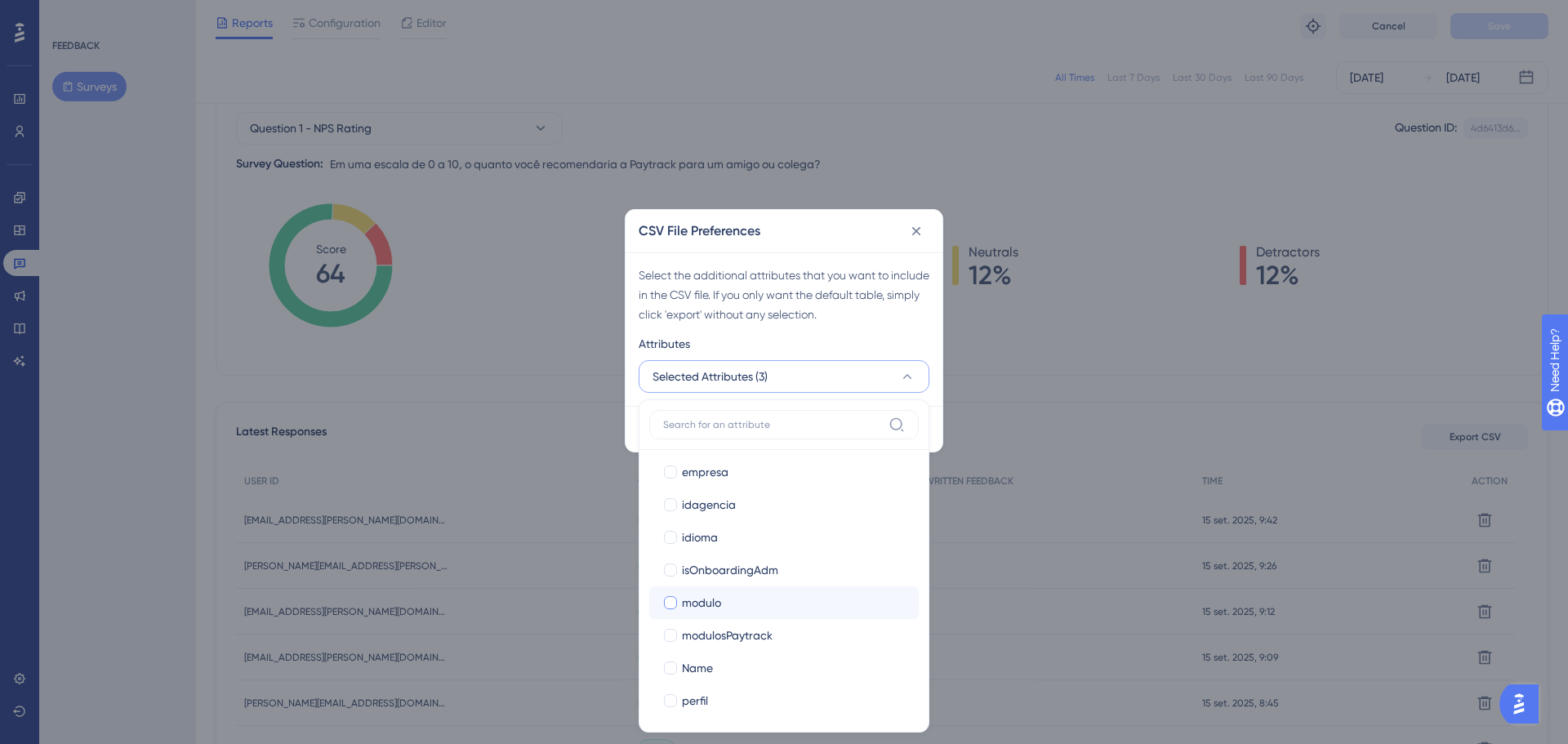
scroll to position [490, 0]
click at [675, 572] on div at bounding box center [670, 574] width 13 height 13
checkbox input "true"
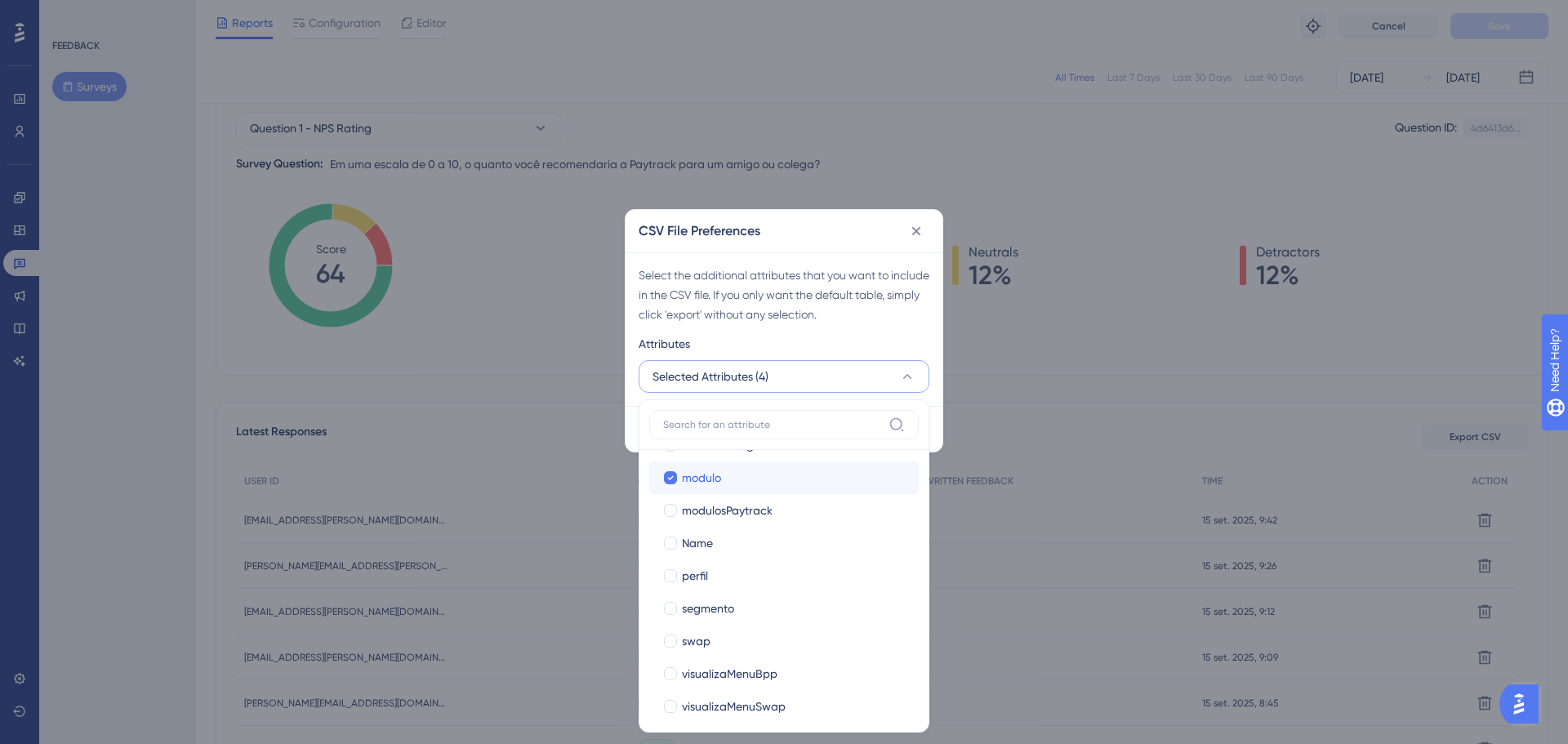
scroll to position [596, 0]
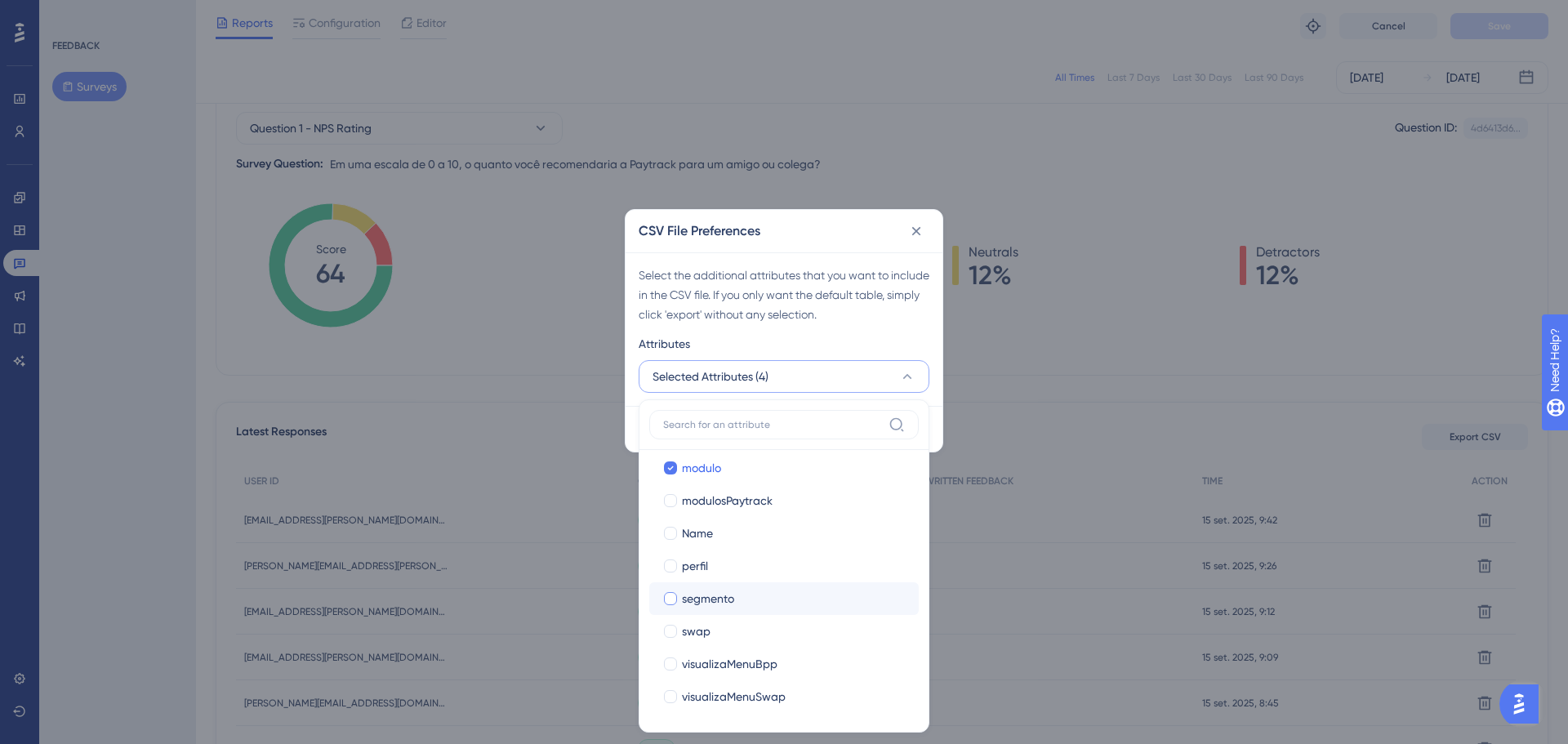
click at [723, 597] on span "segmento" at bounding box center [708, 598] width 52 height 20
checkbox input "true"
click at [837, 353] on div "Attributes" at bounding box center [783, 346] width 290 height 26
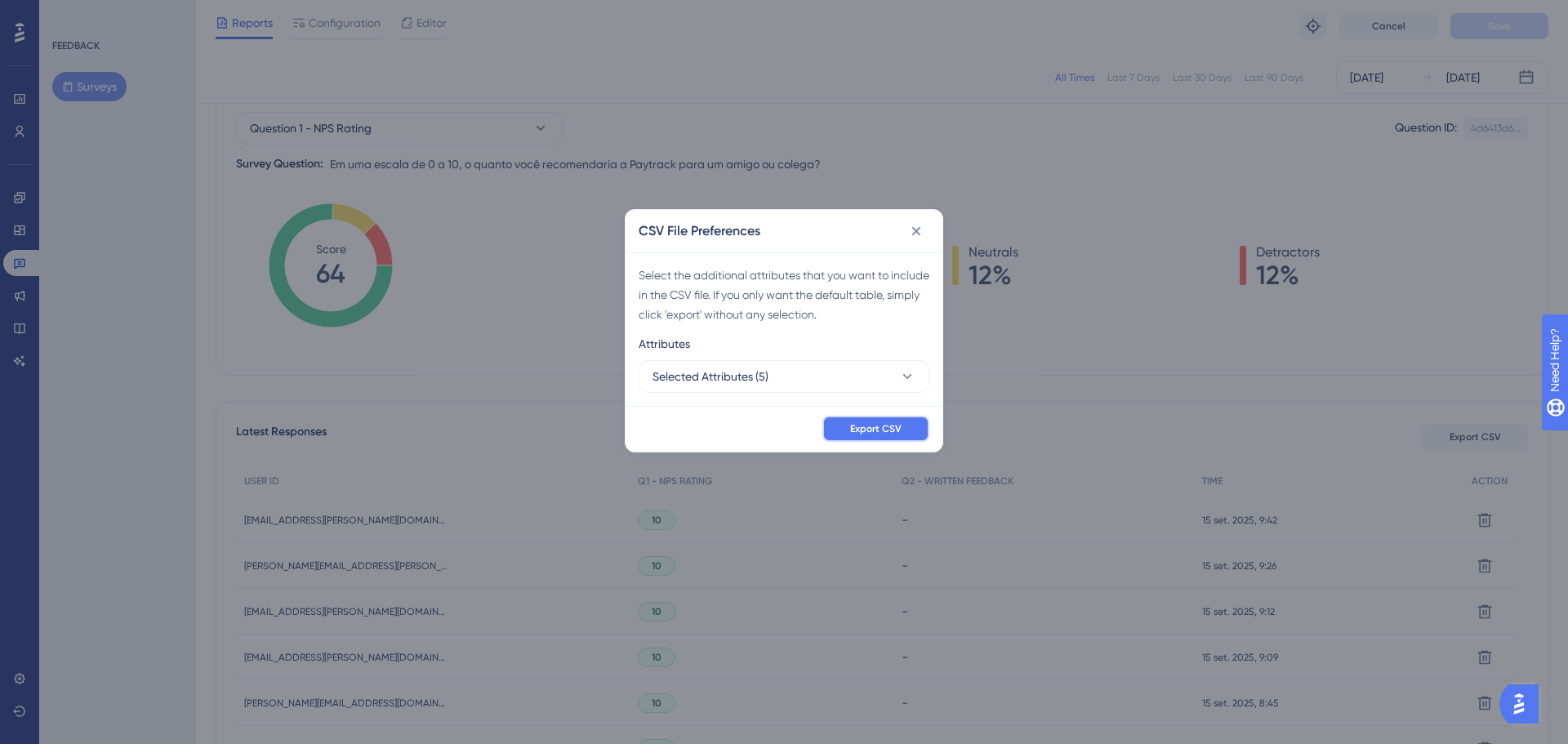
click at [866, 429] on span "Export CSV" at bounding box center [875, 429] width 52 height 13
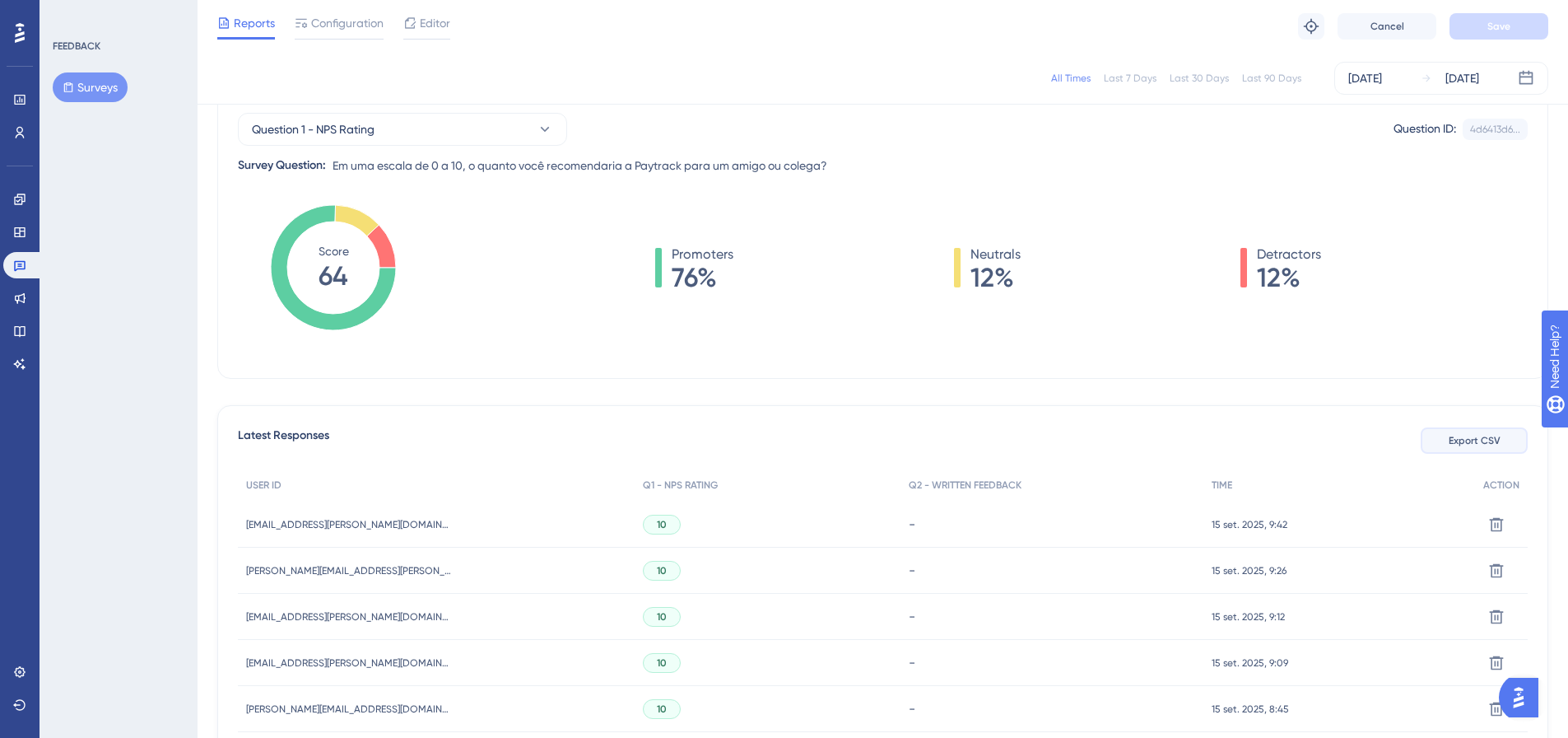
click at [1470, 435] on span "Export CSV" at bounding box center [1474, 441] width 52 height 13
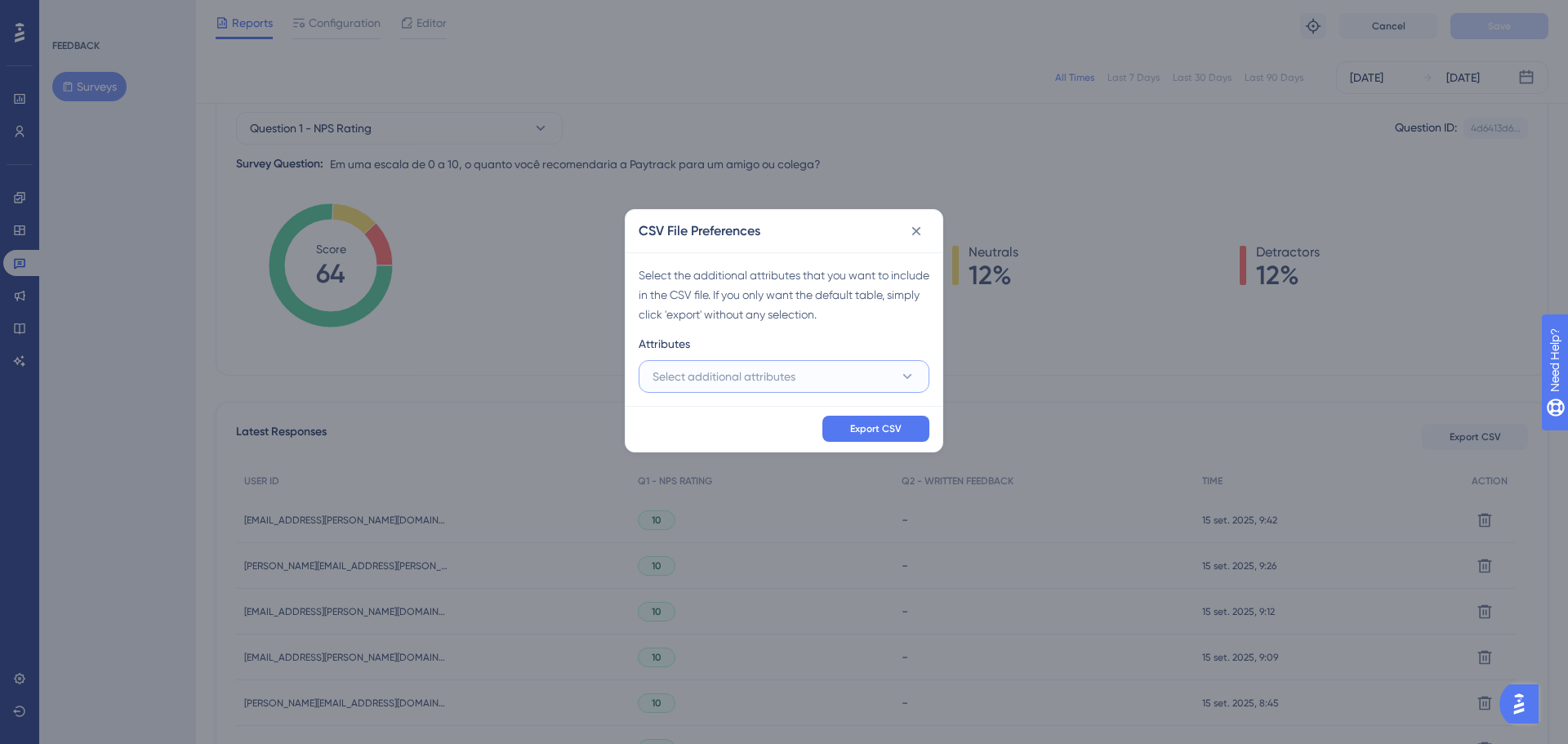
click at [819, 369] on button "Select additional attributes" at bounding box center [783, 376] width 290 height 33
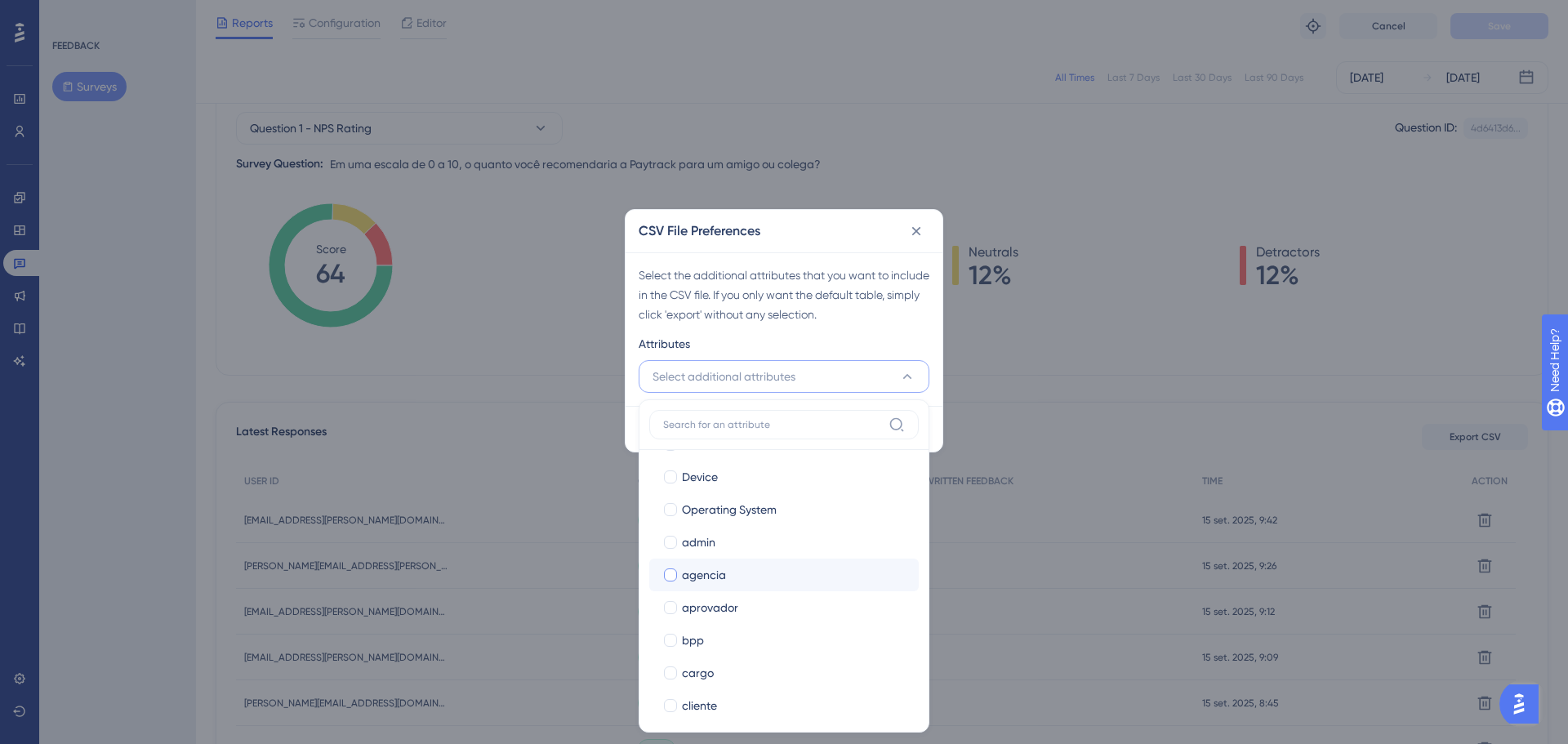
scroll to position [164, 0]
click at [698, 533] on span "admin" at bounding box center [698, 542] width 33 height 20
checkbox input "true"
click at [686, 610] on span "aprovador" at bounding box center [710, 607] width 56 height 20
checkbox input "true"
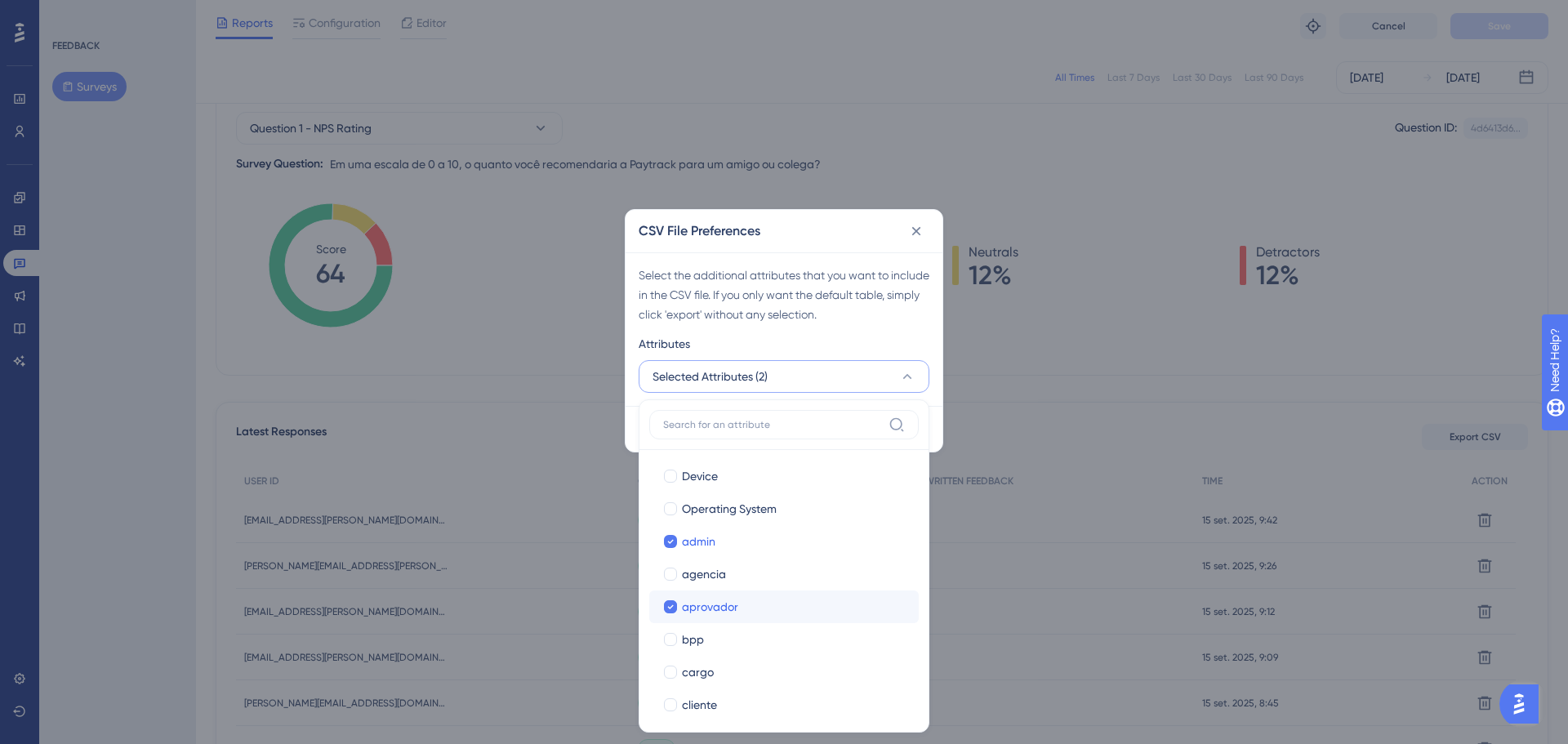
scroll to position [245, 0]
click at [728, 617] on div "cliente" at bounding box center [793, 623] width 223 height 20
checkbox input "true"
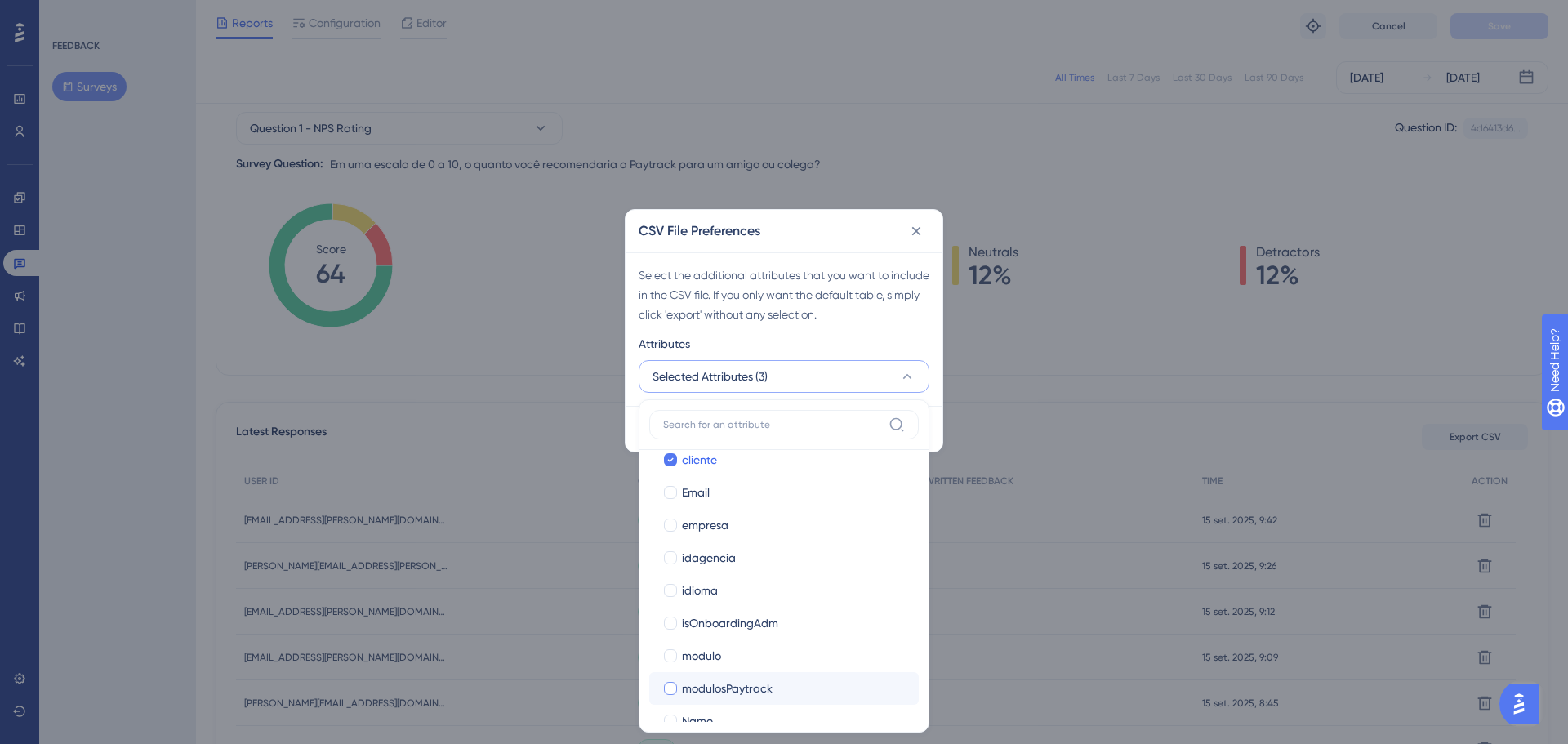
click at [708, 684] on span "modulosPaytrack" at bounding box center [727, 688] width 90 height 20
checkbox input "true"
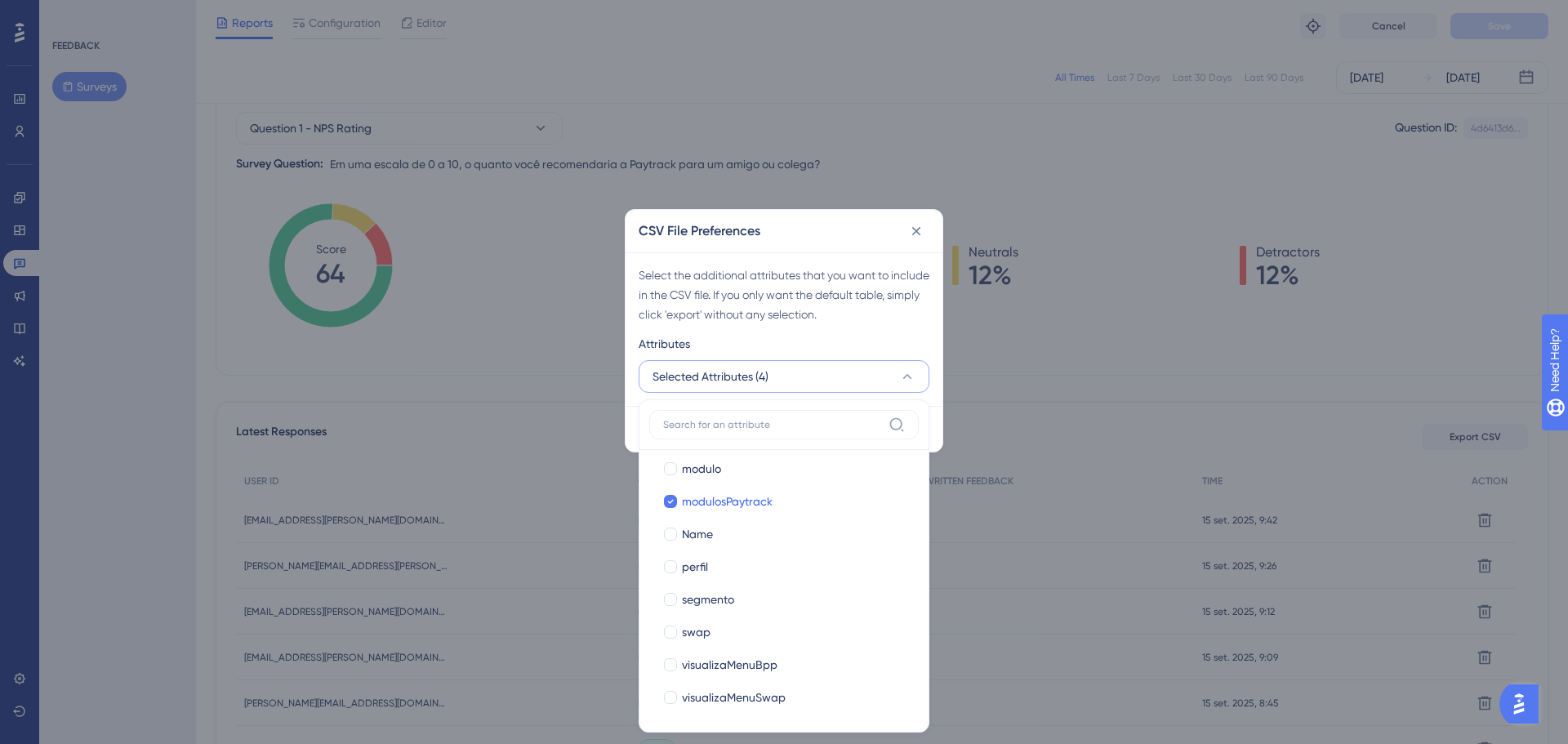
scroll to position [596, 0]
click at [723, 601] on span "segmento" at bounding box center [708, 598] width 52 height 20
checkbox input "true"
click at [847, 342] on div "Attributes" at bounding box center [783, 346] width 290 height 26
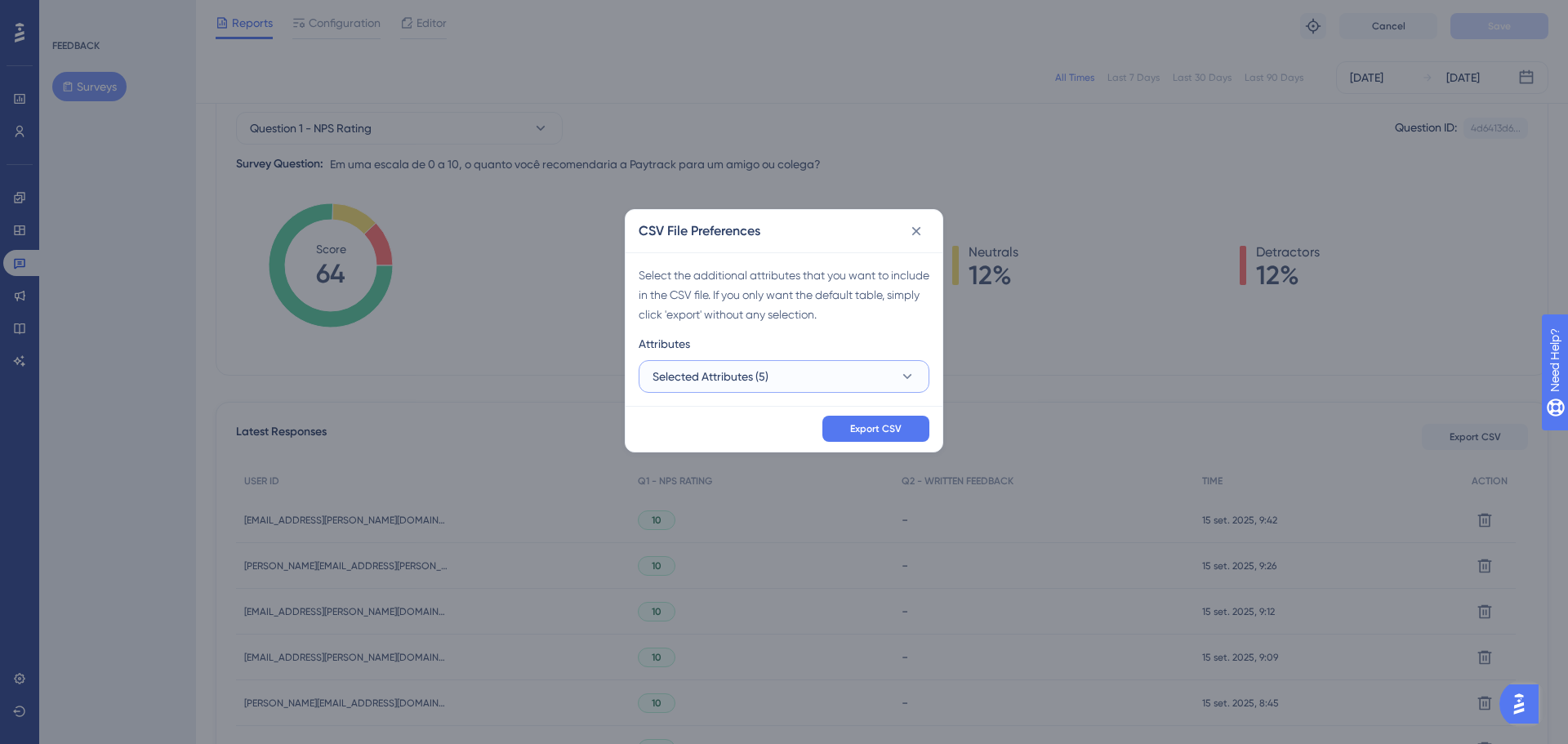
click at [892, 378] on button "Selected Attributes (5)" at bounding box center [783, 376] width 290 height 33
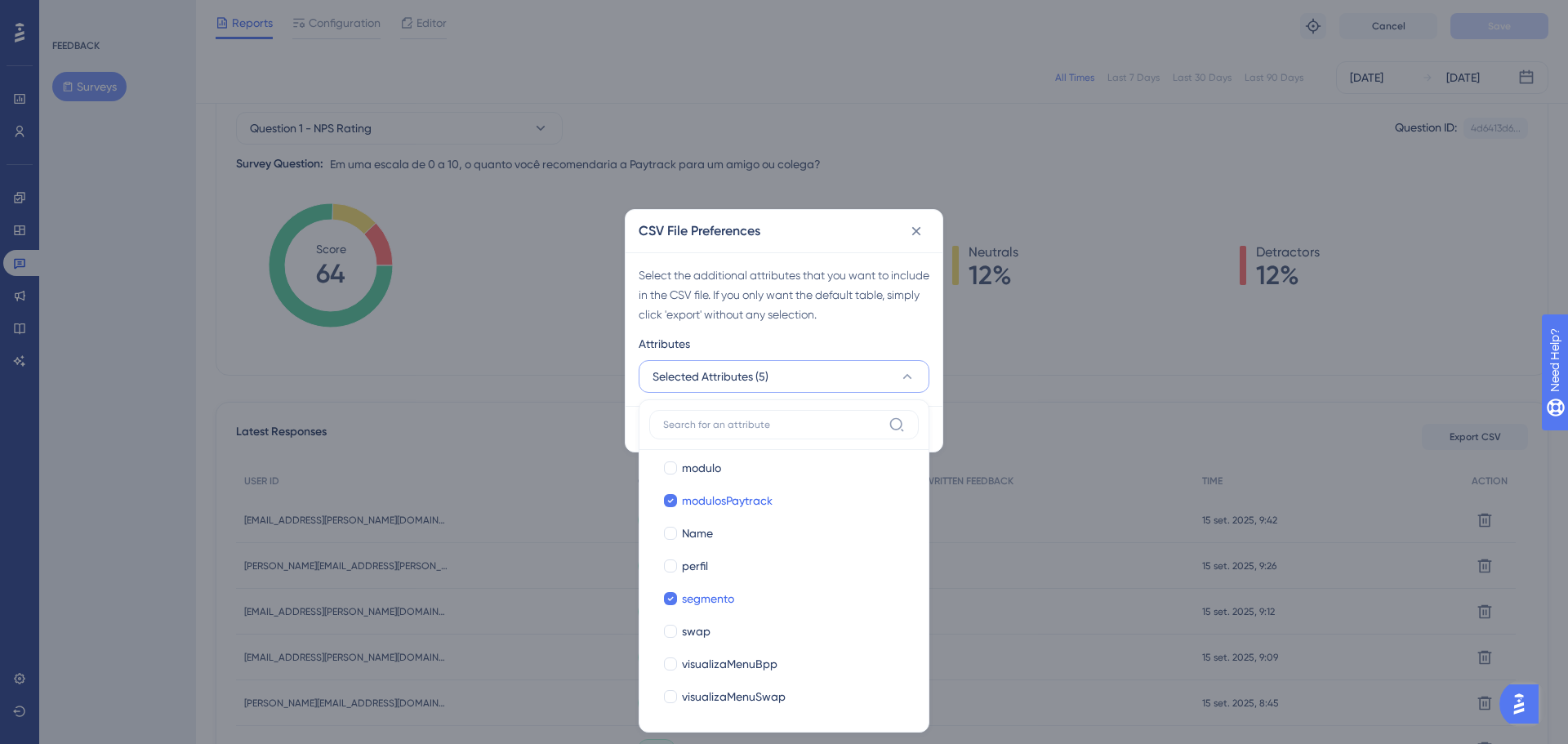
click at [891, 333] on div "Select the additional attributes that you want to include in the CSV file. If y…" at bounding box center [784, 329] width 316 height 154
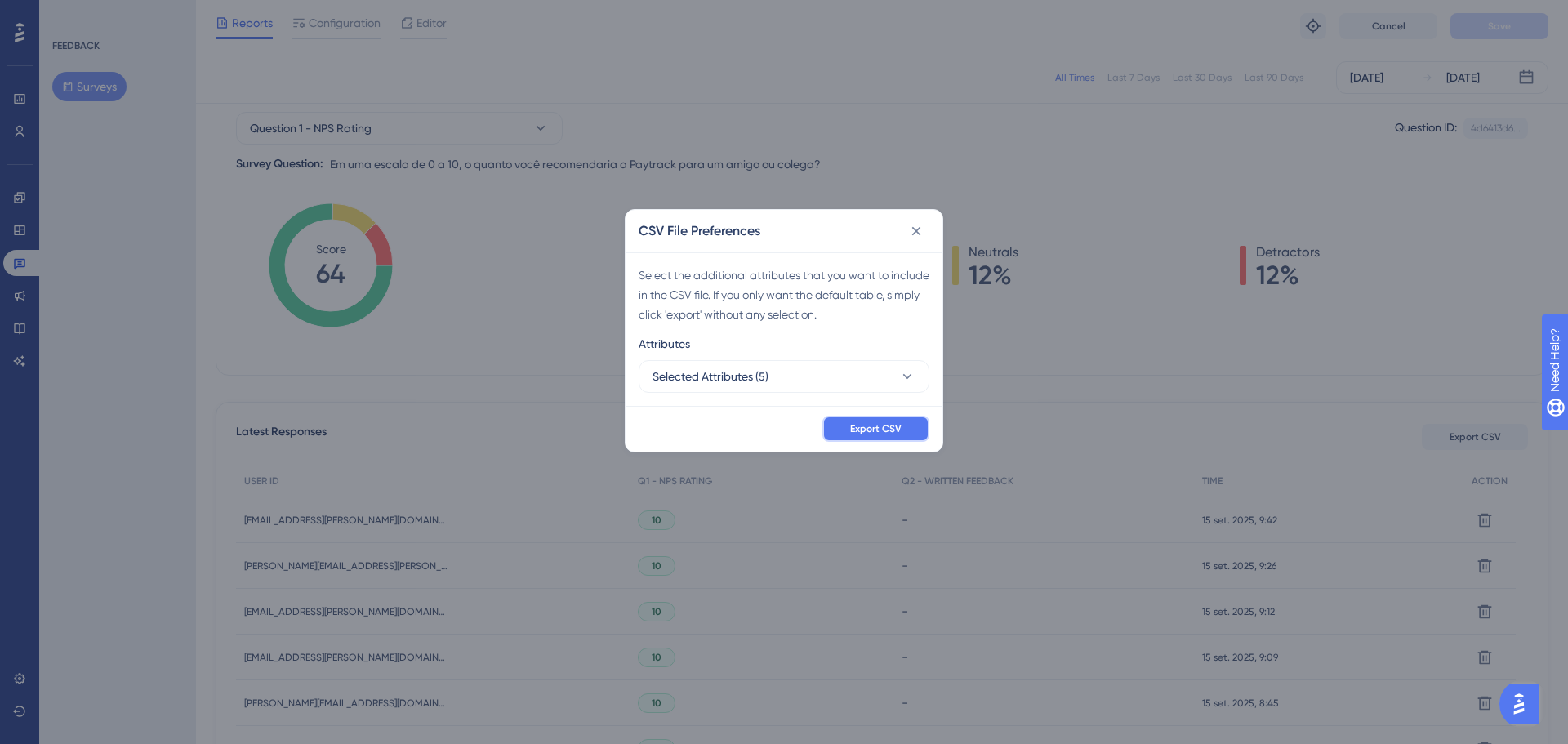
click at [886, 429] on span "Export CSV" at bounding box center [875, 429] width 52 height 13
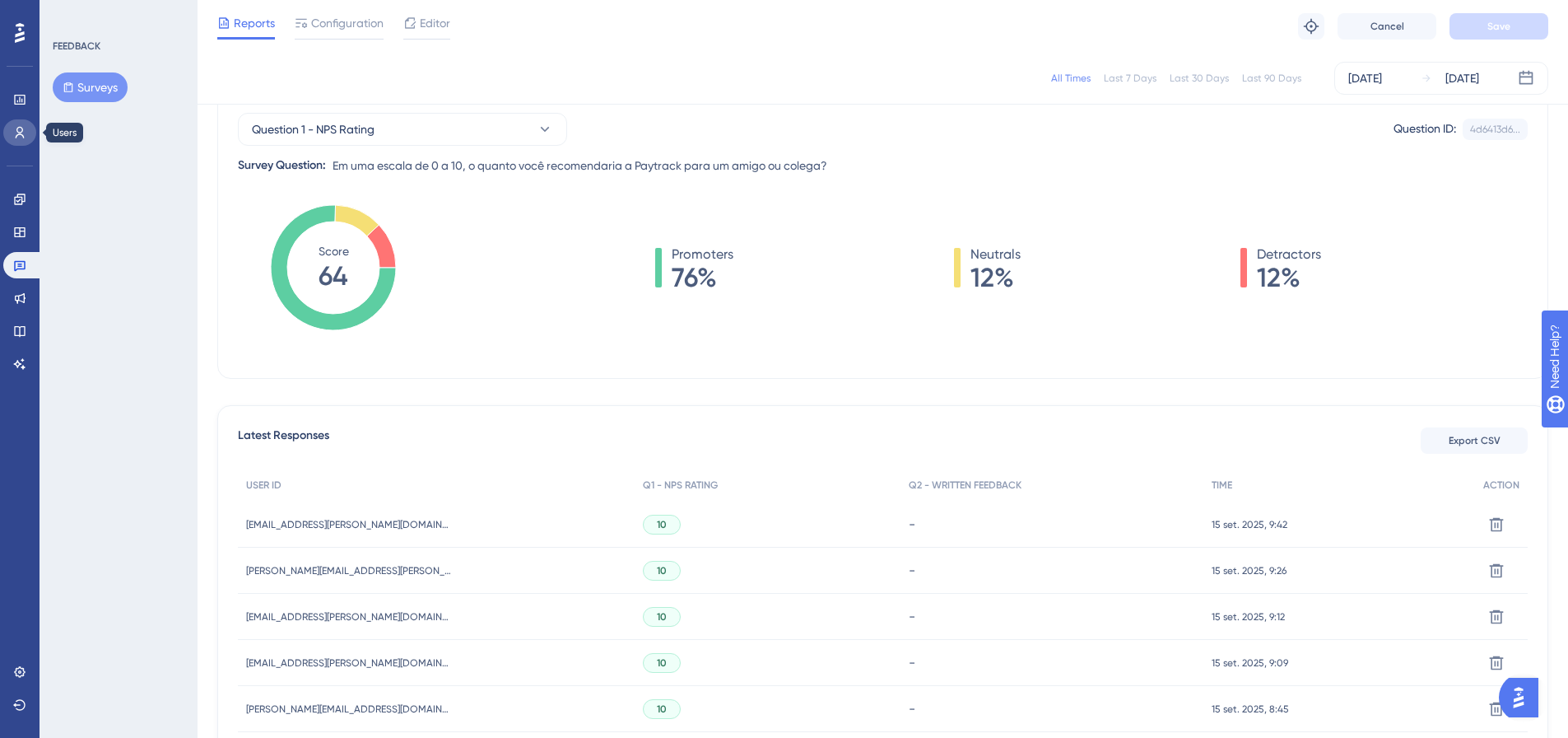
click at [21, 131] on icon at bounding box center [19, 132] width 13 height 13
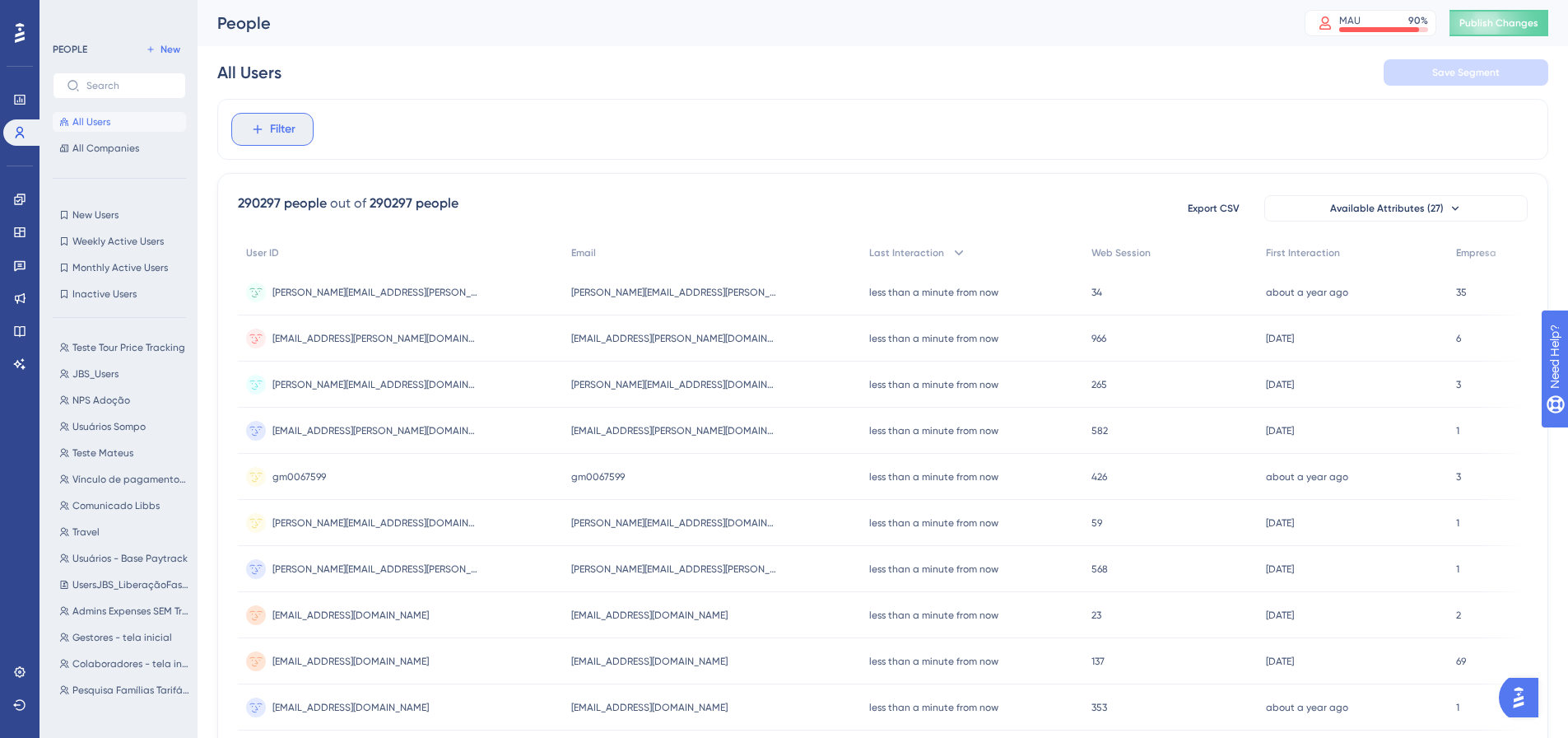
click at [265, 120] on button "Filter" at bounding box center [273, 130] width 82 height 33
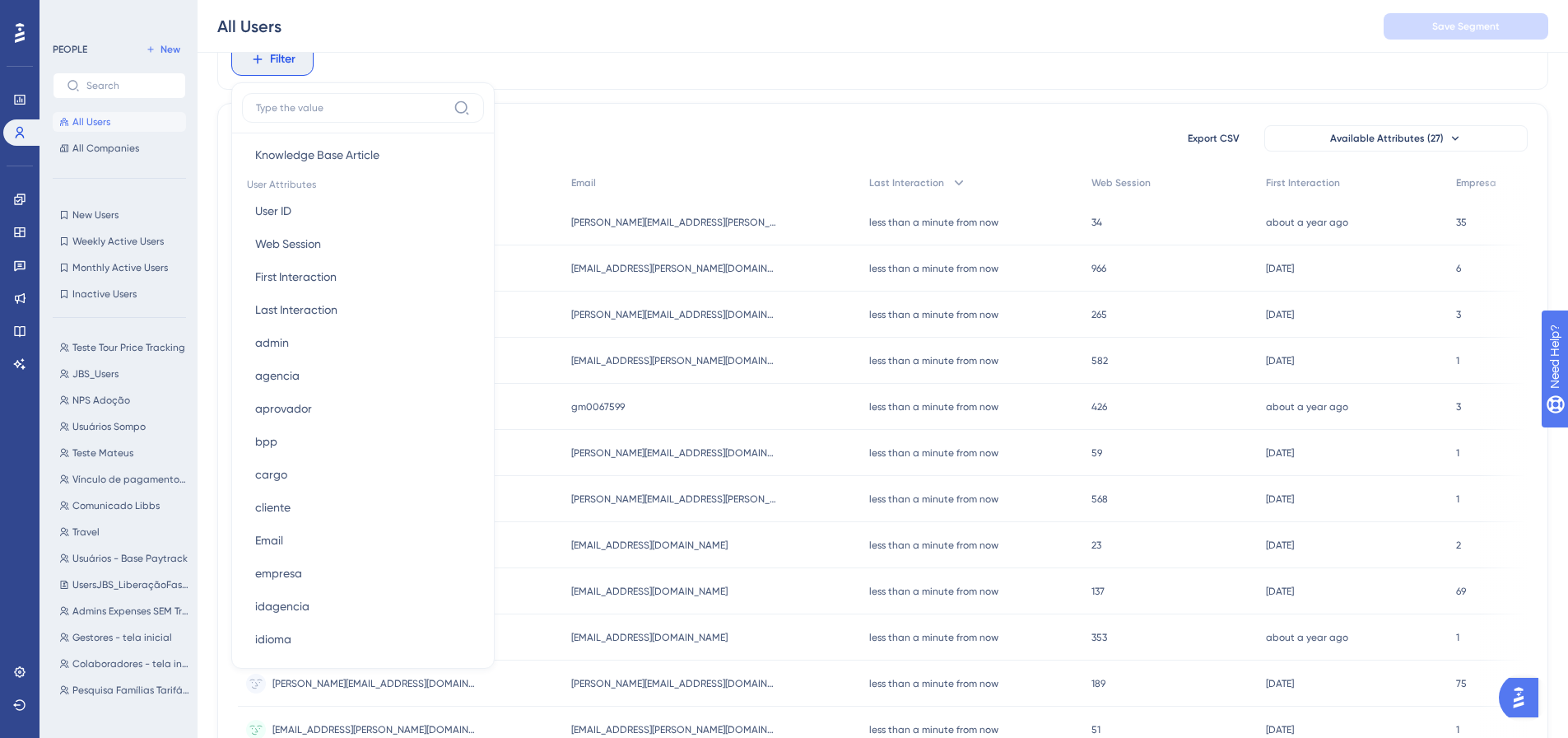
scroll to position [742, 0]
click at [339, 375] on button "aprovador aprovador" at bounding box center [362, 378] width 242 height 33
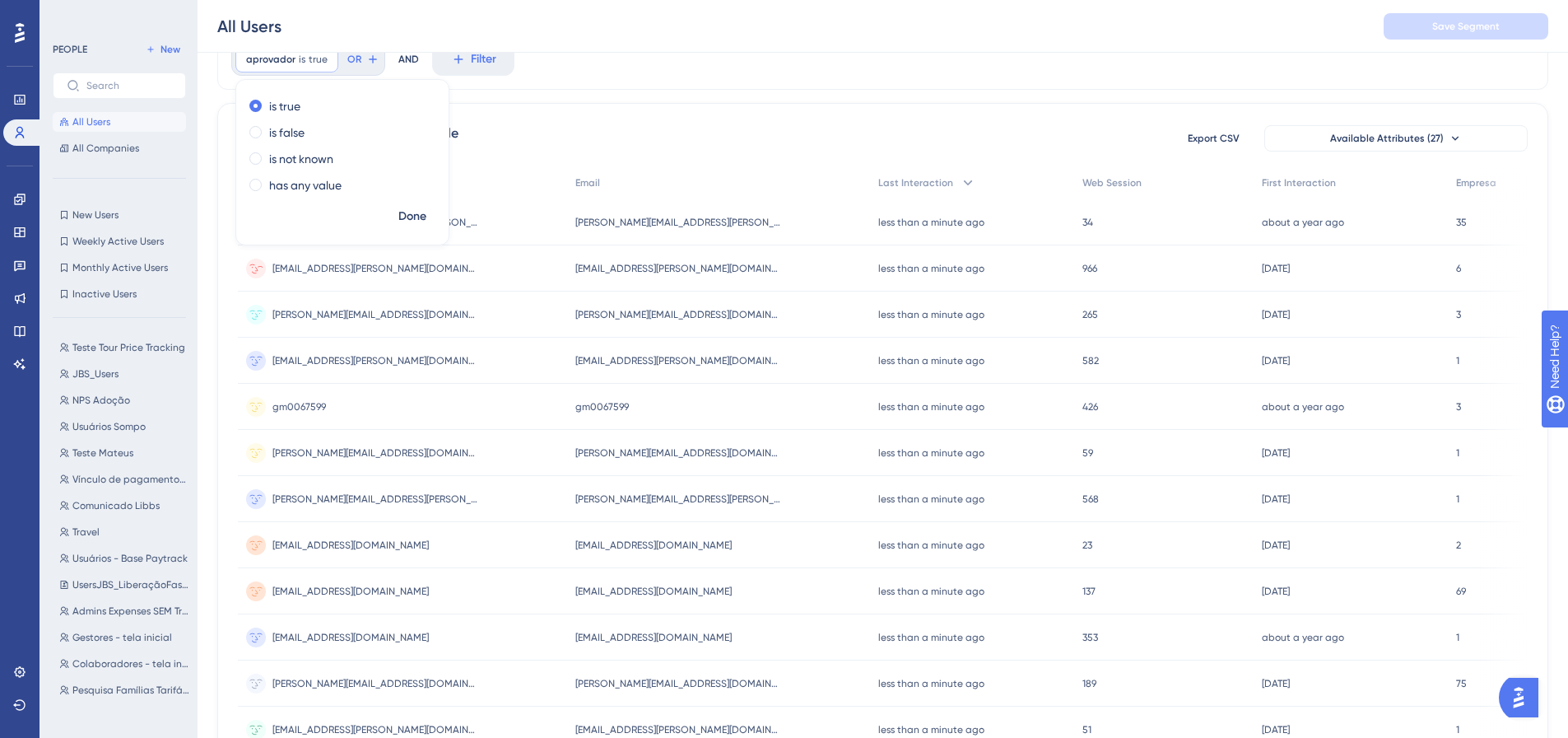
scroll to position [0, 0]
